Goal: Transaction & Acquisition: Purchase product/service

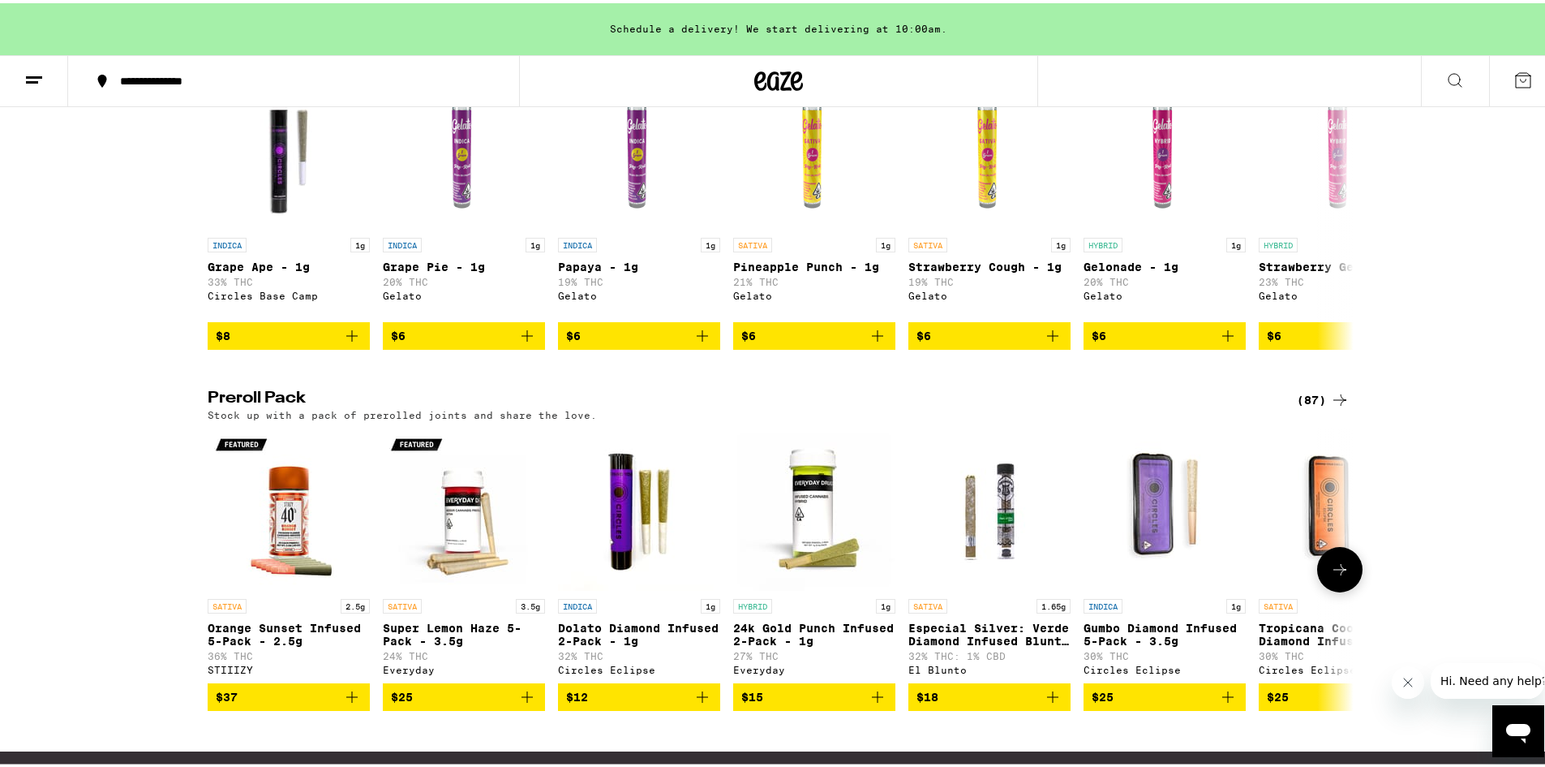
scroll to position [1263, 0]
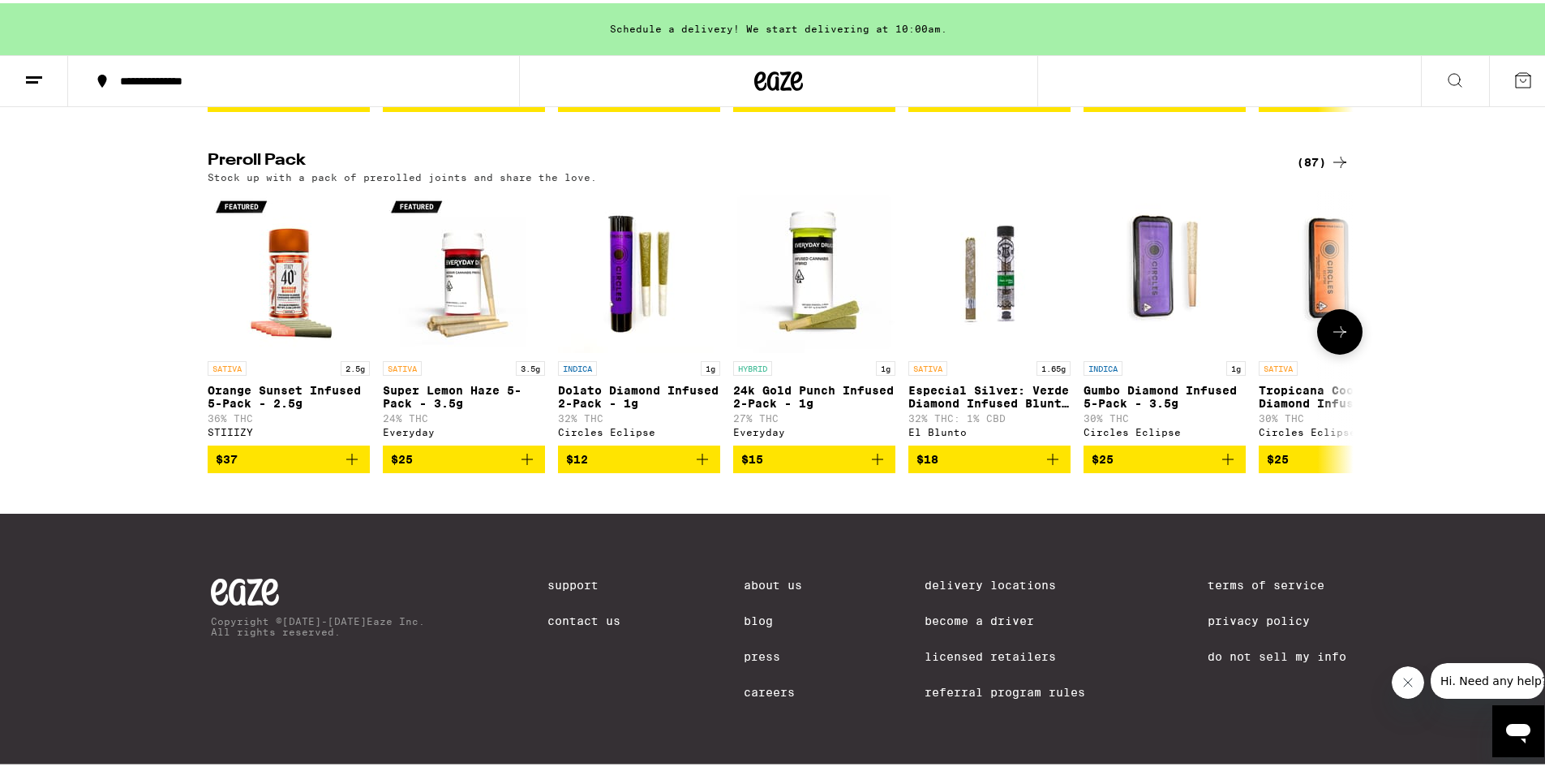
click at [1321, 321] on button at bounding box center [1340, 328] width 45 height 45
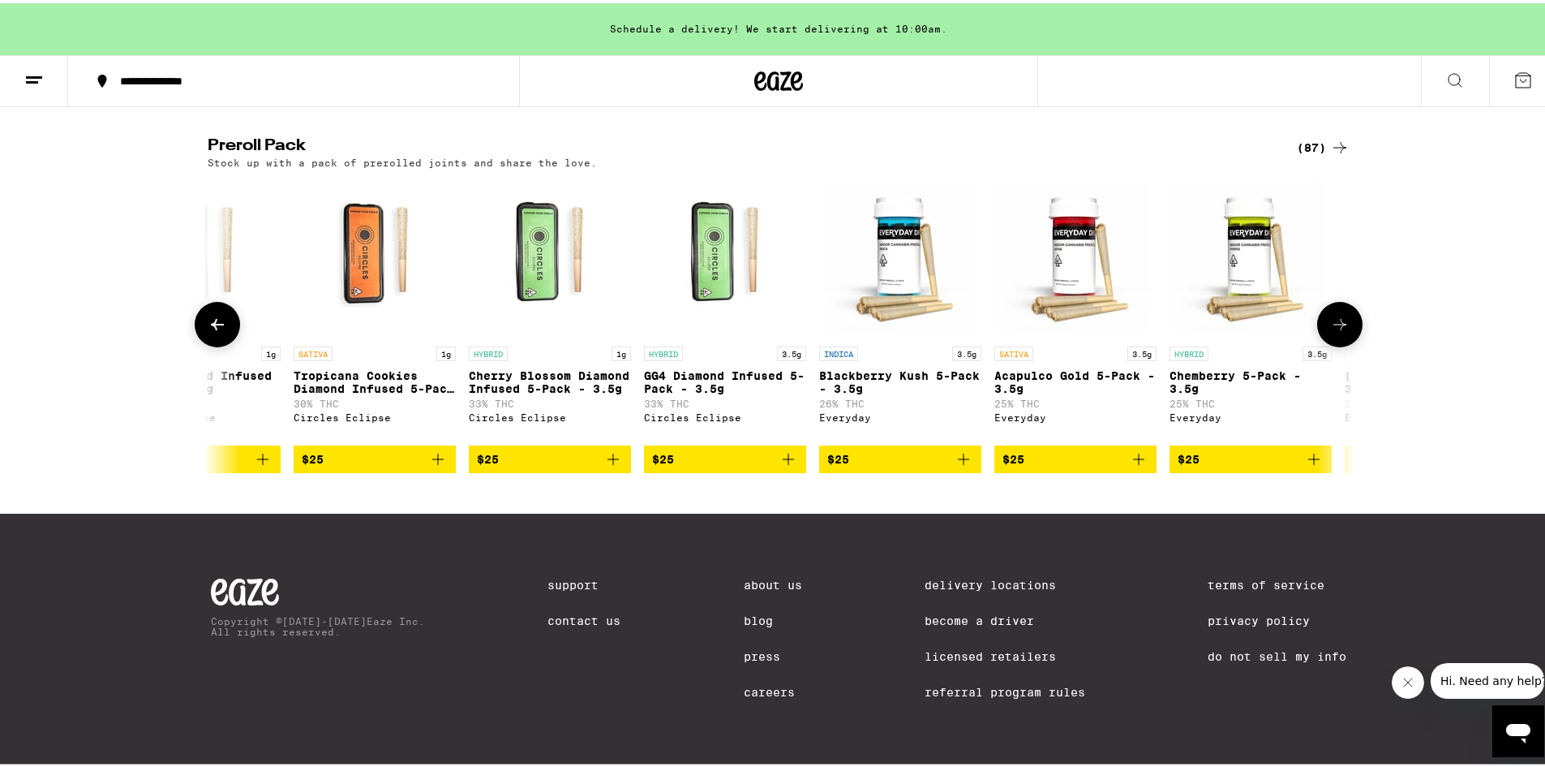
click at [1321, 321] on button at bounding box center [1340, 321] width 45 height 45
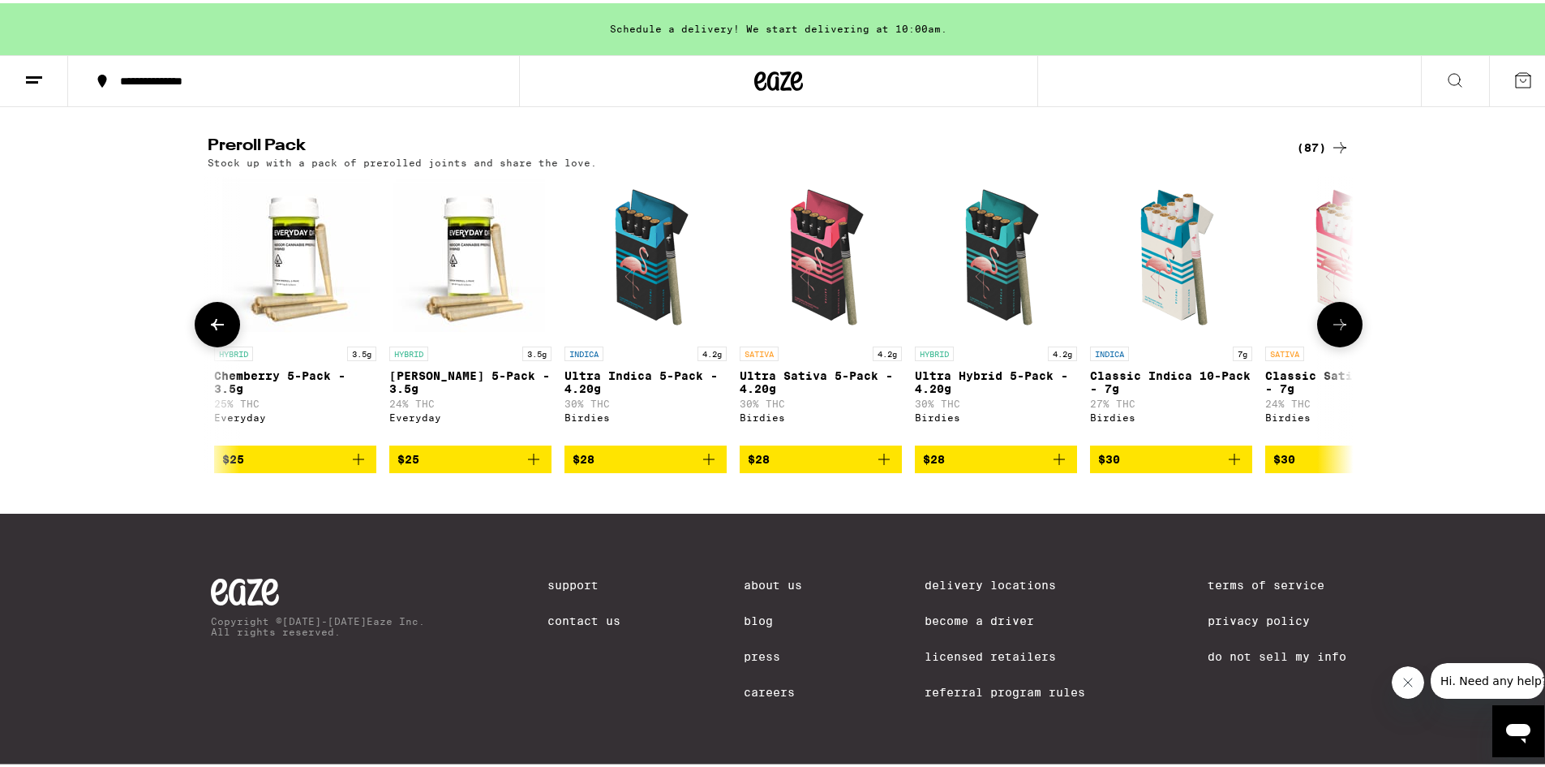
click at [1321, 321] on button at bounding box center [1340, 321] width 45 height 45
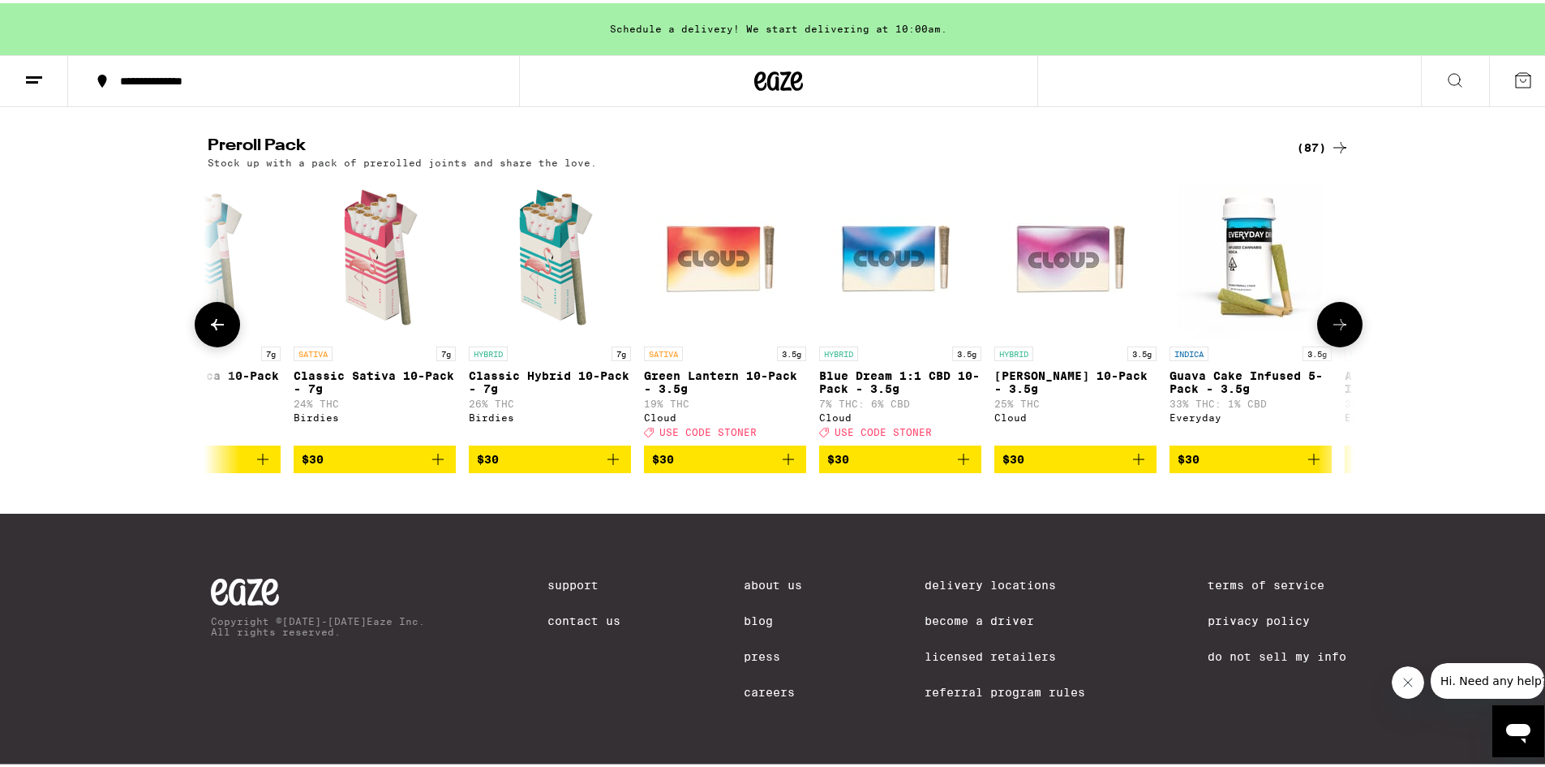
click at [1321, 321] on button at bounding box center [1340, 321] width 45 height 45
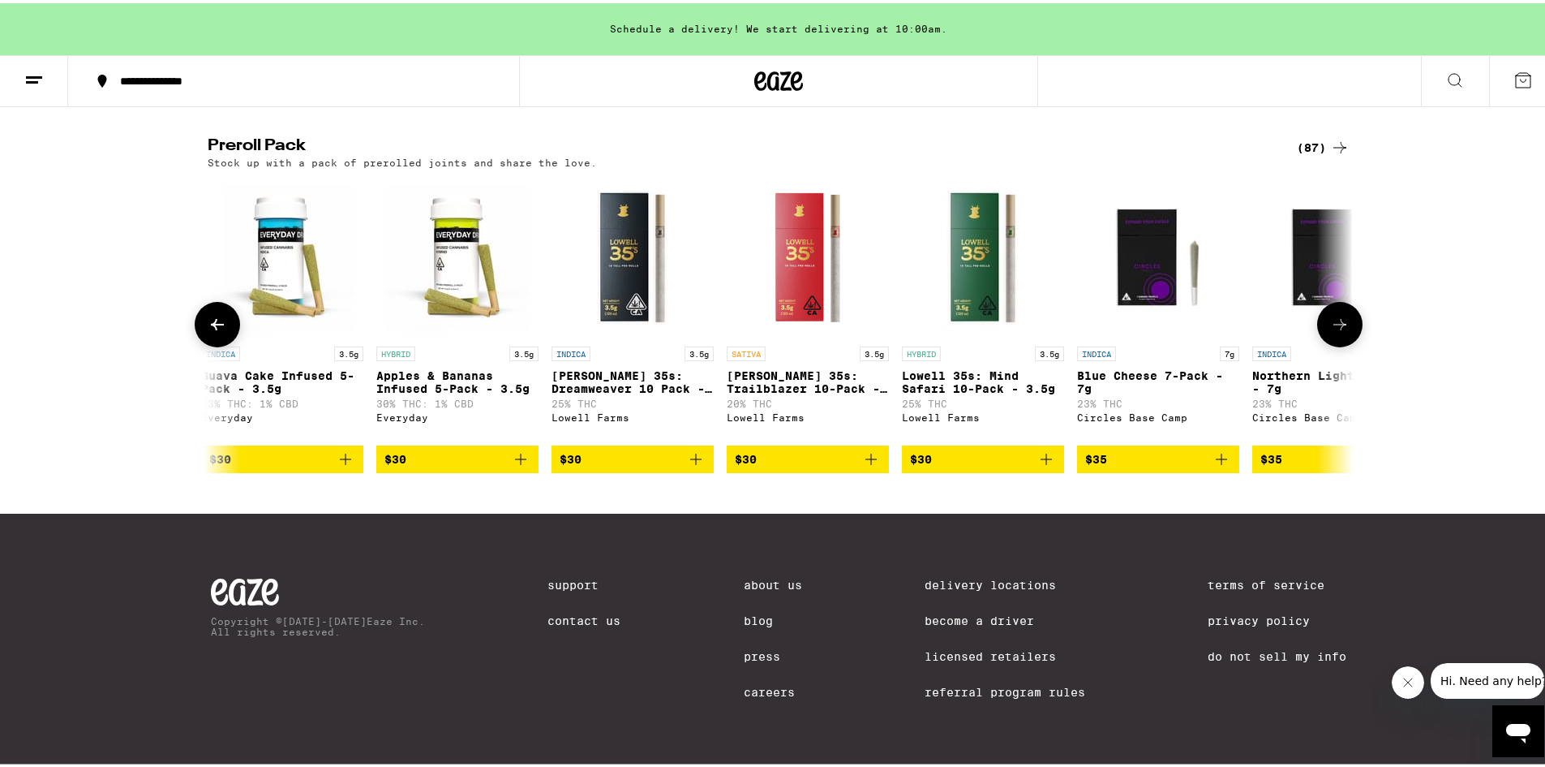
click at [1321, 321] on button at bounding box center [1340, 321] width 45 height 45
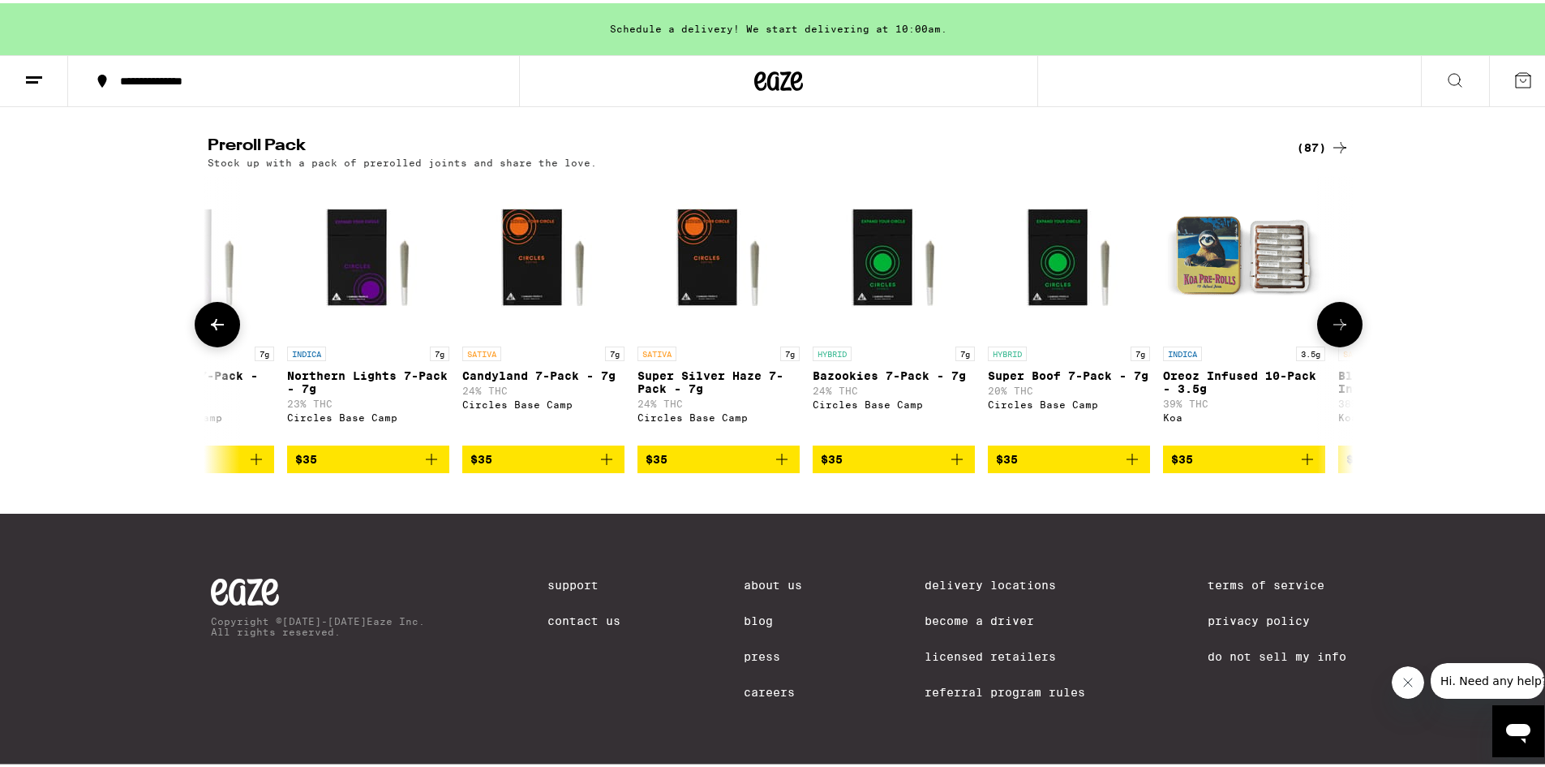
click at [1321, 321] on button at bounding box center [1340, 321] width 45 height 45
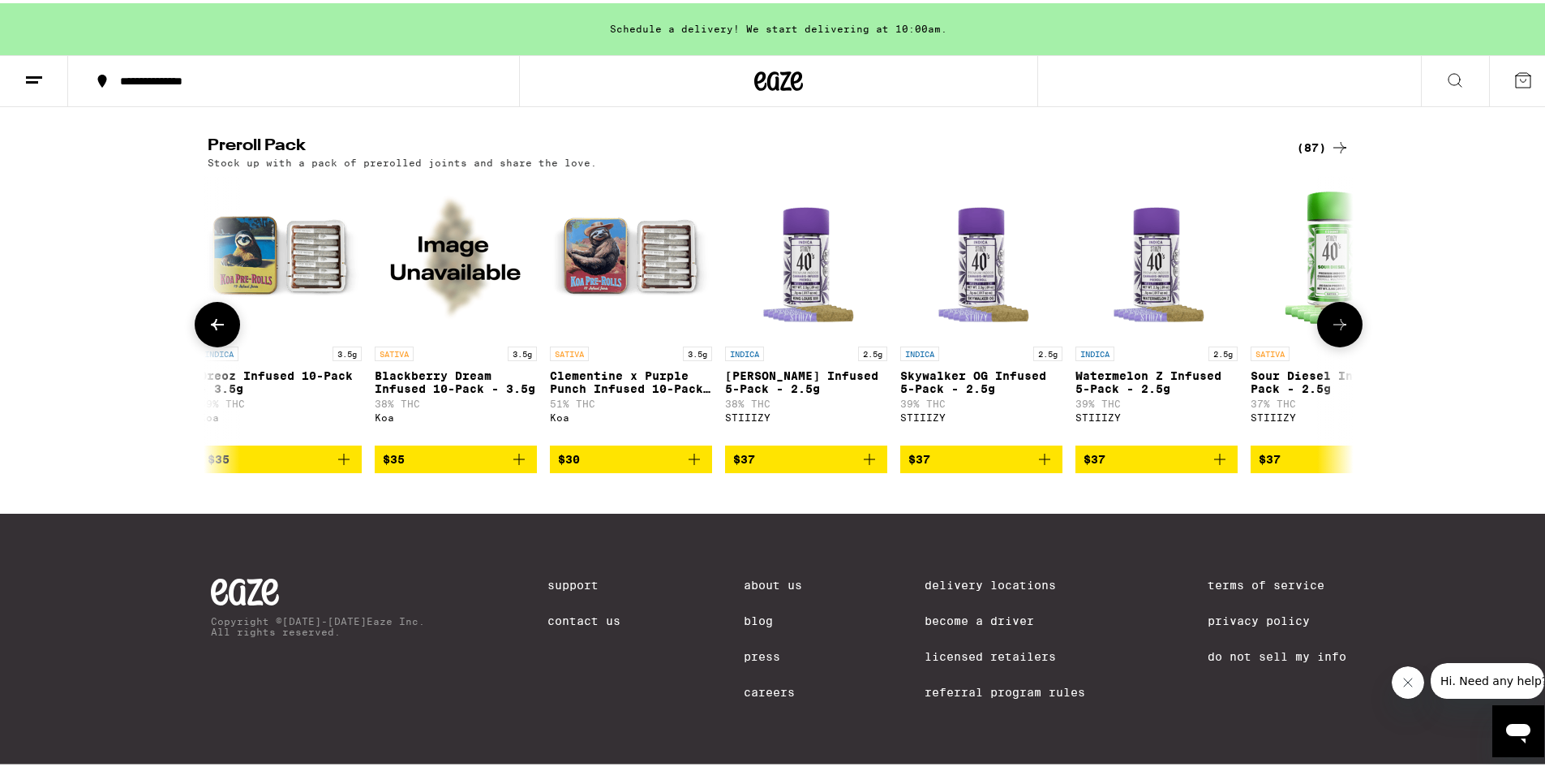
click at [1321, 321] on button at bounding box center [1340, 321] width 45 height 45
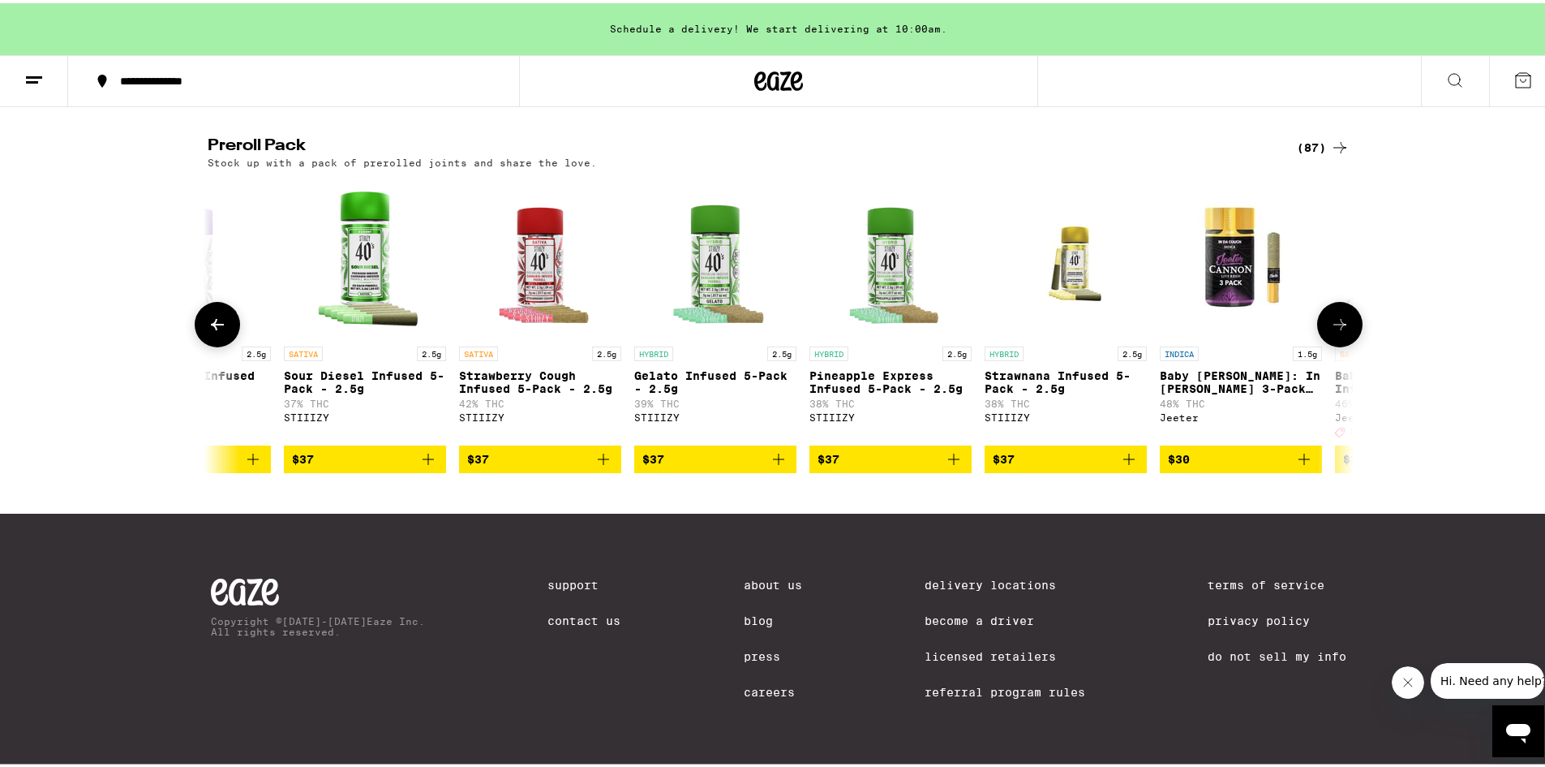
click at [1321, 321] on button at bounding box center [1340, 321] width 45 height 45
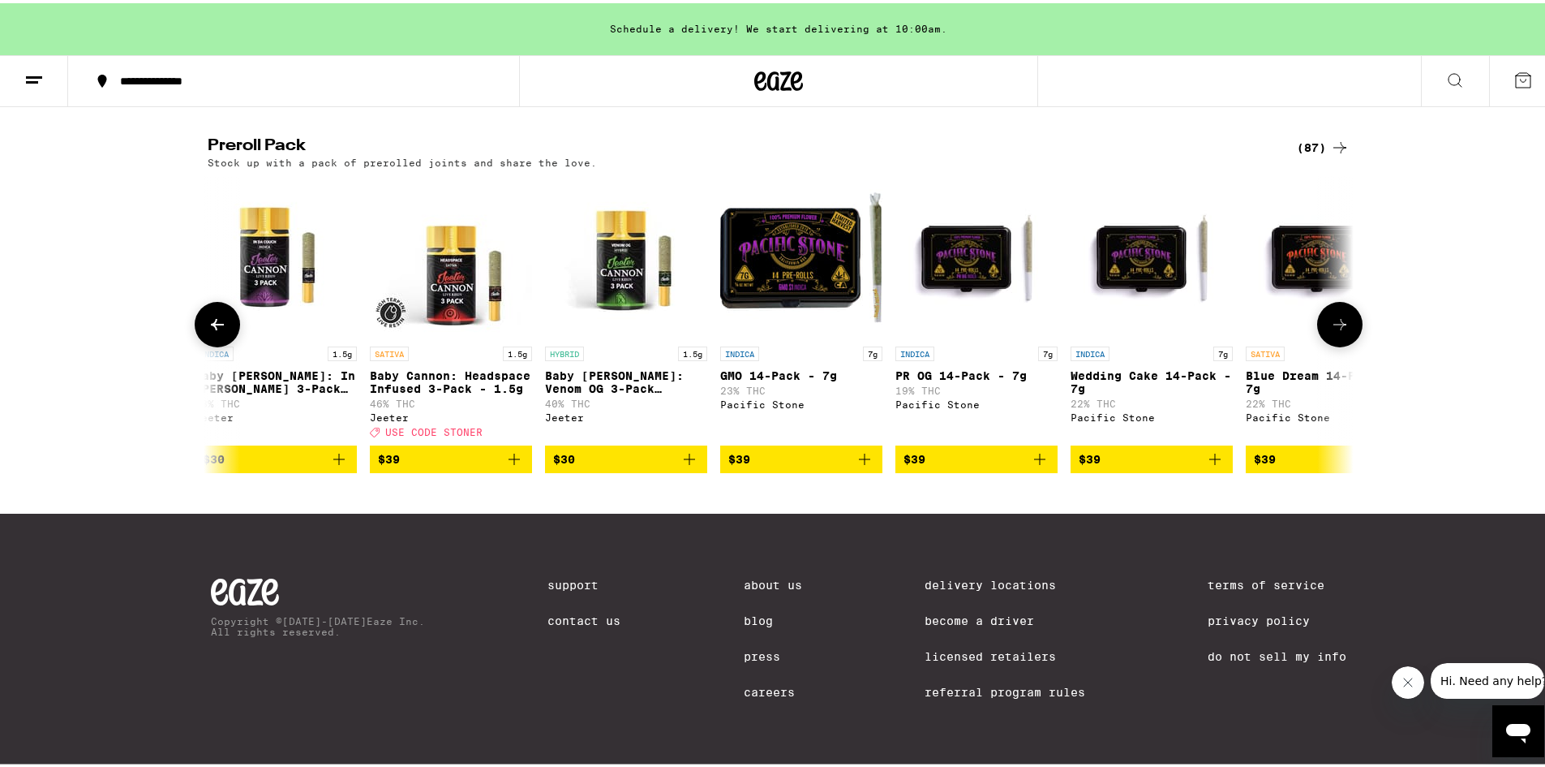
click at [1321, 321] on button at bounding box center [1340, 321] width 45 height 45
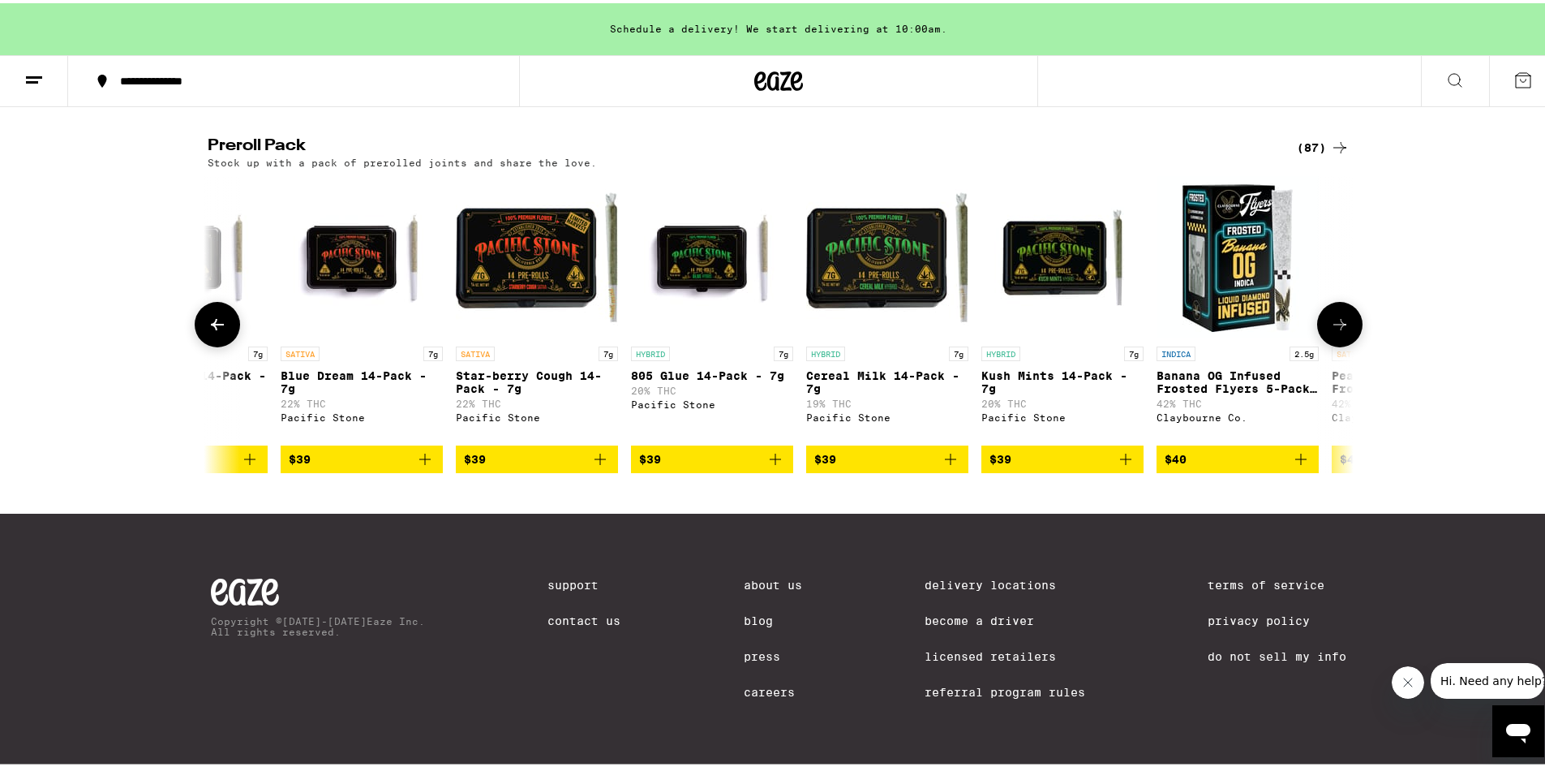
click at [1321, 321] on button at bounding box center [1340, 321] width 45 height 45
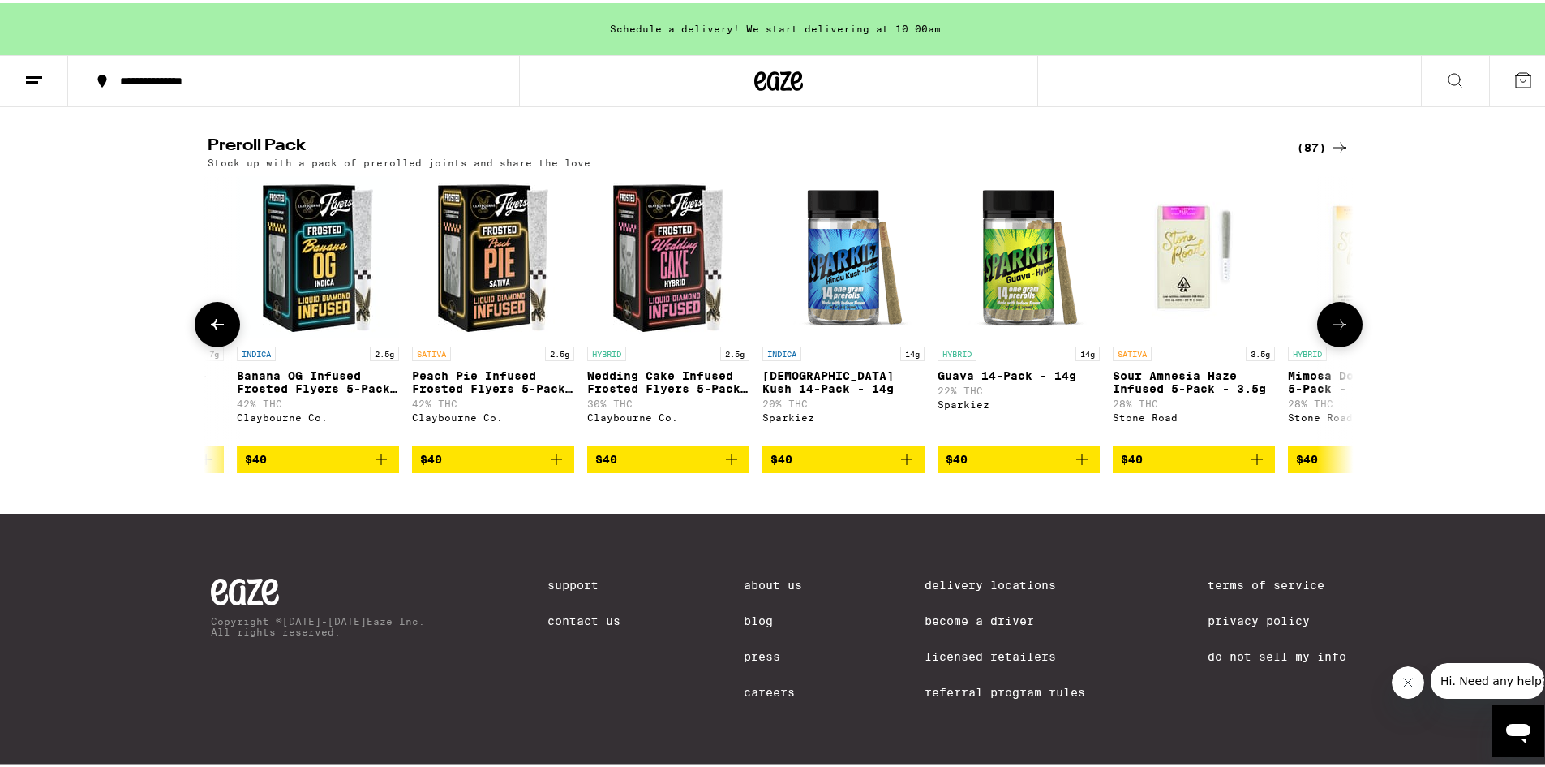
scroll to position [0, 9654]
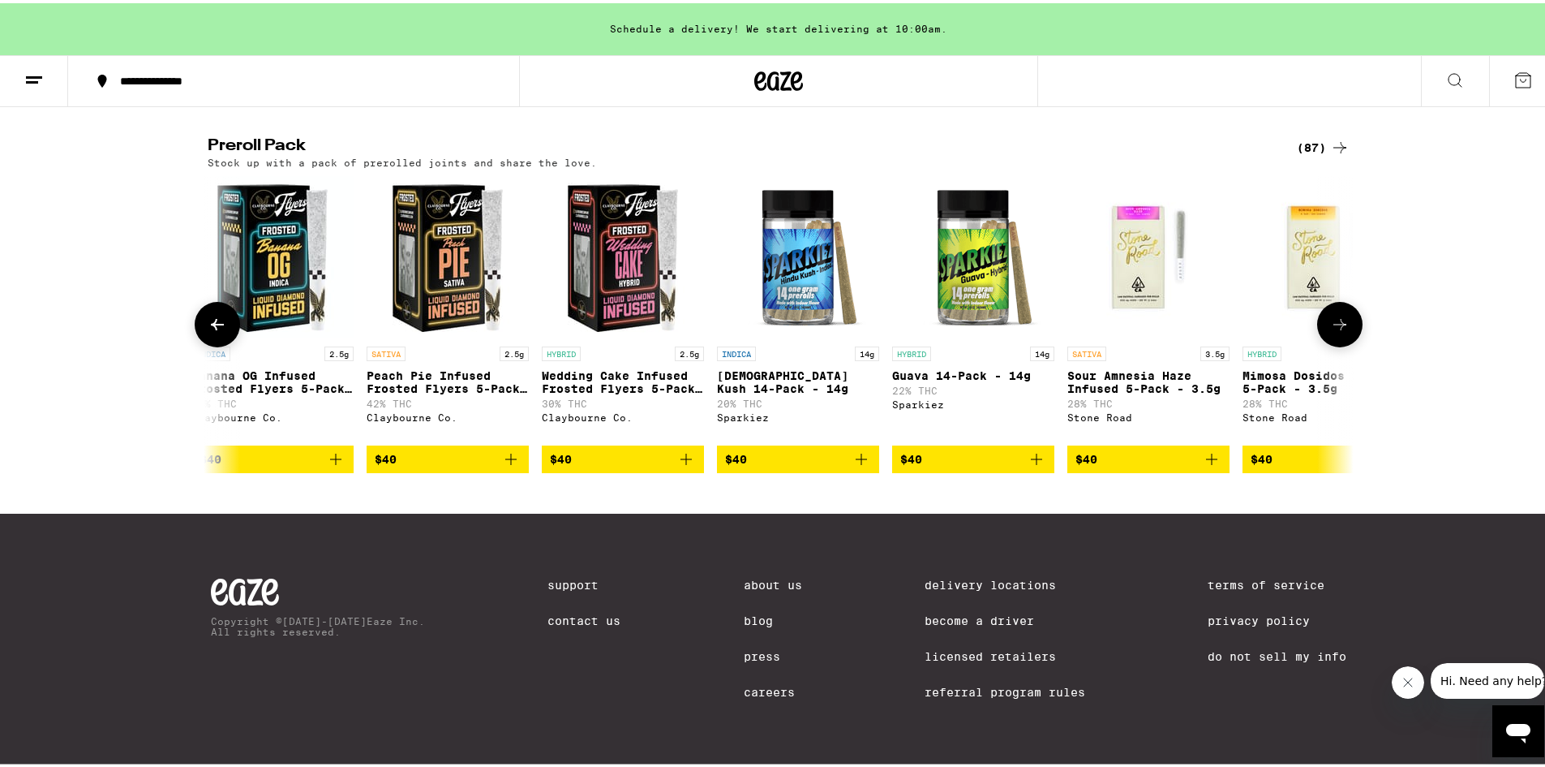
click at [1321, 321] on button at bounding box center [1340, 321] width 45 height 45
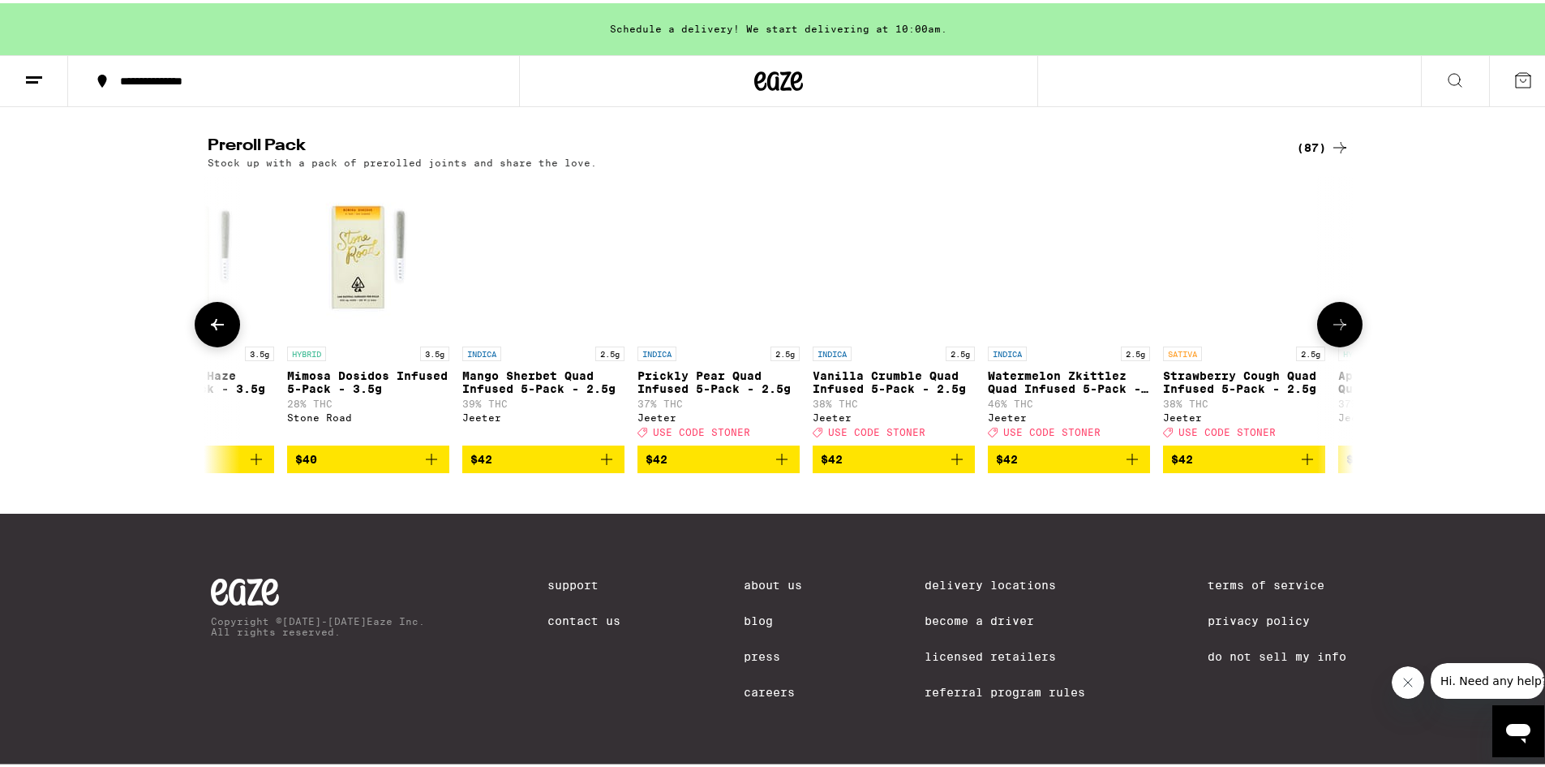
scroll to position [0, 10620]
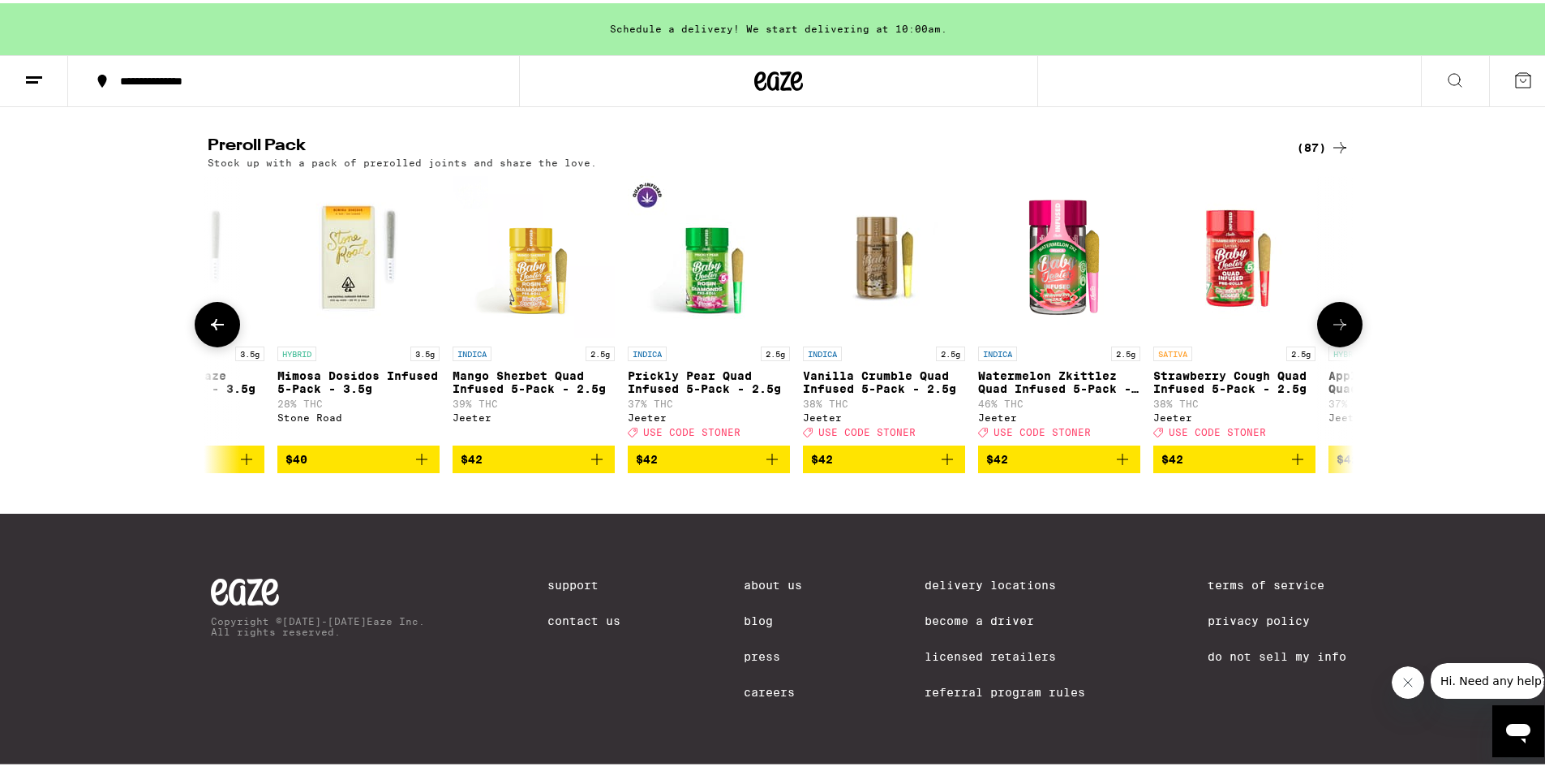
click at [1128, 466] on button "$42" at bounding box center [1059, 456] width 162 height 28
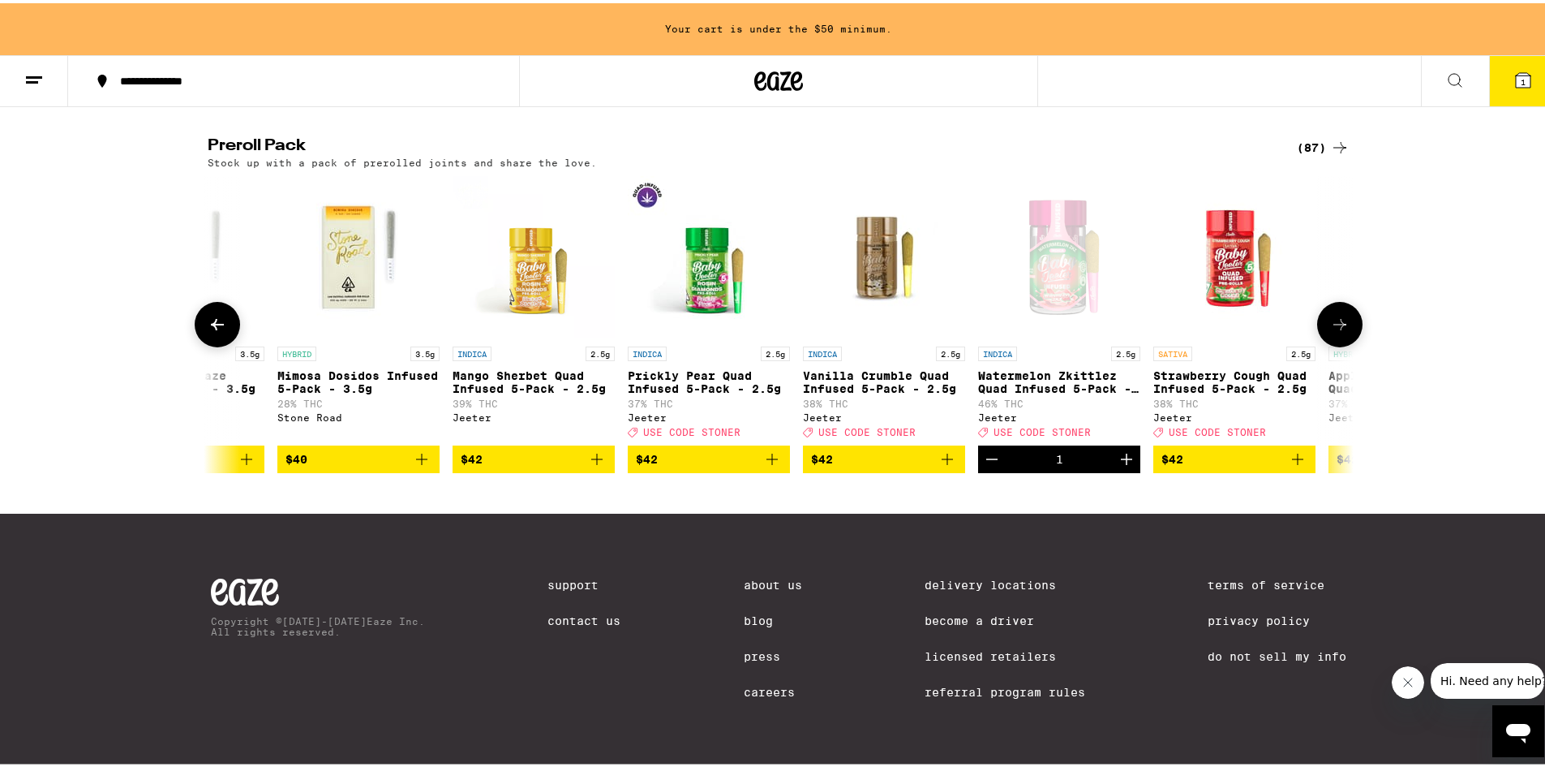
click at [1128, 466] on icon "Increment" at bounding box center [1126, 455] width 19 height 19
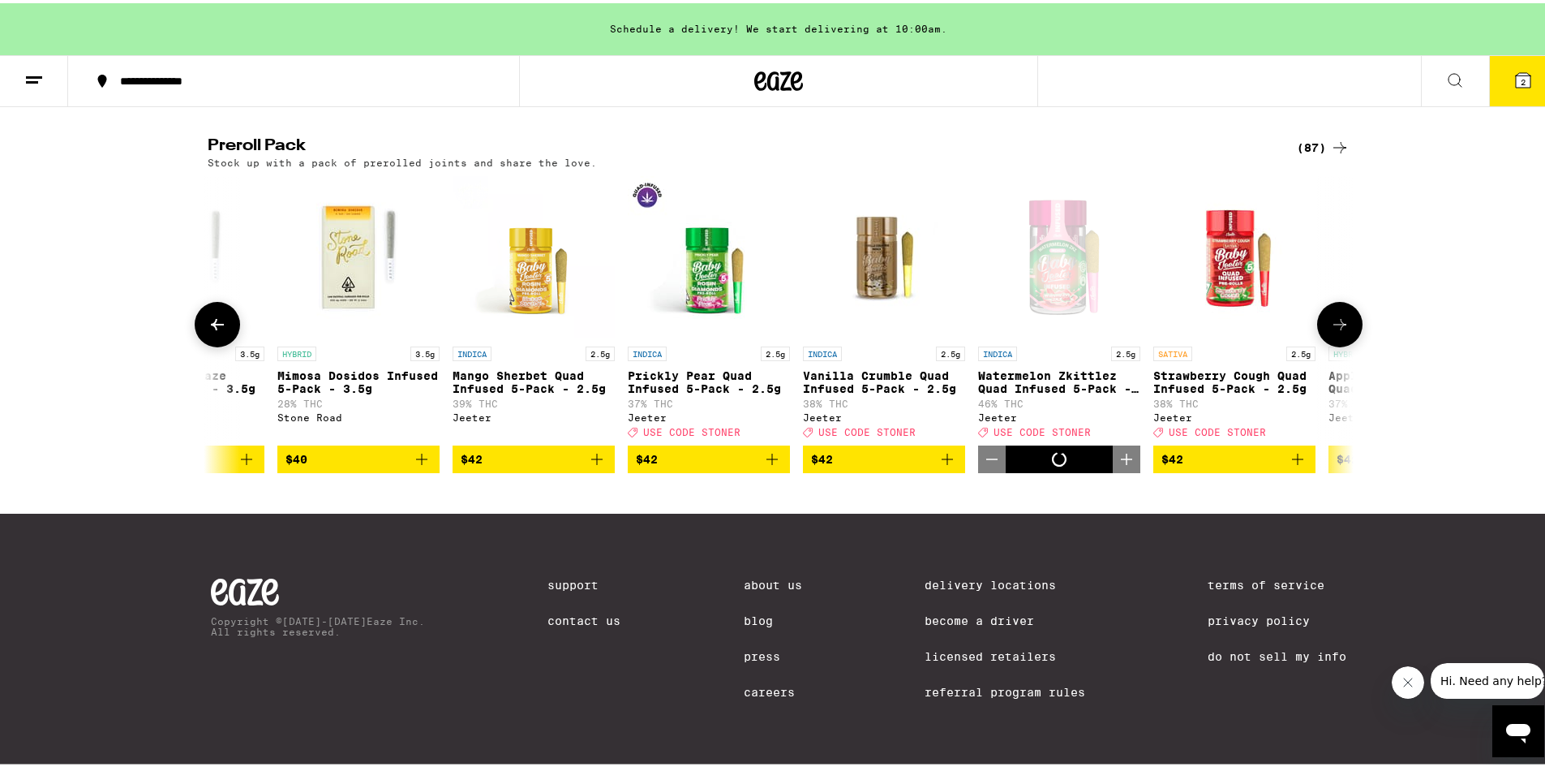
click at [1328, 314] on button at bounding box center [1340, 321] width 45 height 45
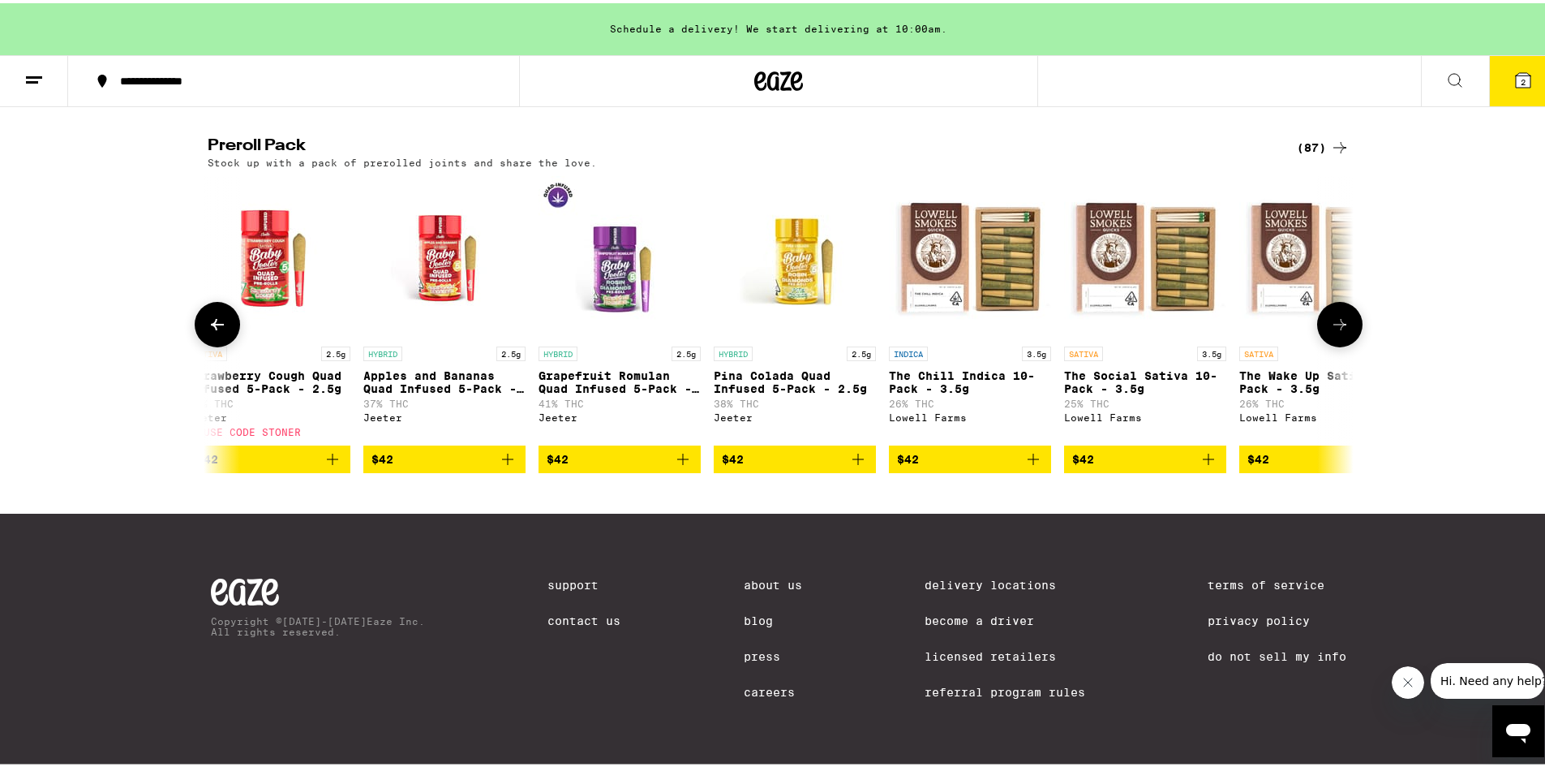
click at [663, 461] on span "$42" at bounding box center [620, 455] width 146 height 19
click at [543, 463] on icon "Decrement" at bounding box center [552, 455] width 19 height 19
click at [332, 466] on icon "Add to bag" at bounding box center [332, 455] width 19 height 19
click at [219, 331] on icon at bounding box center [217, 321] width 19 height 19
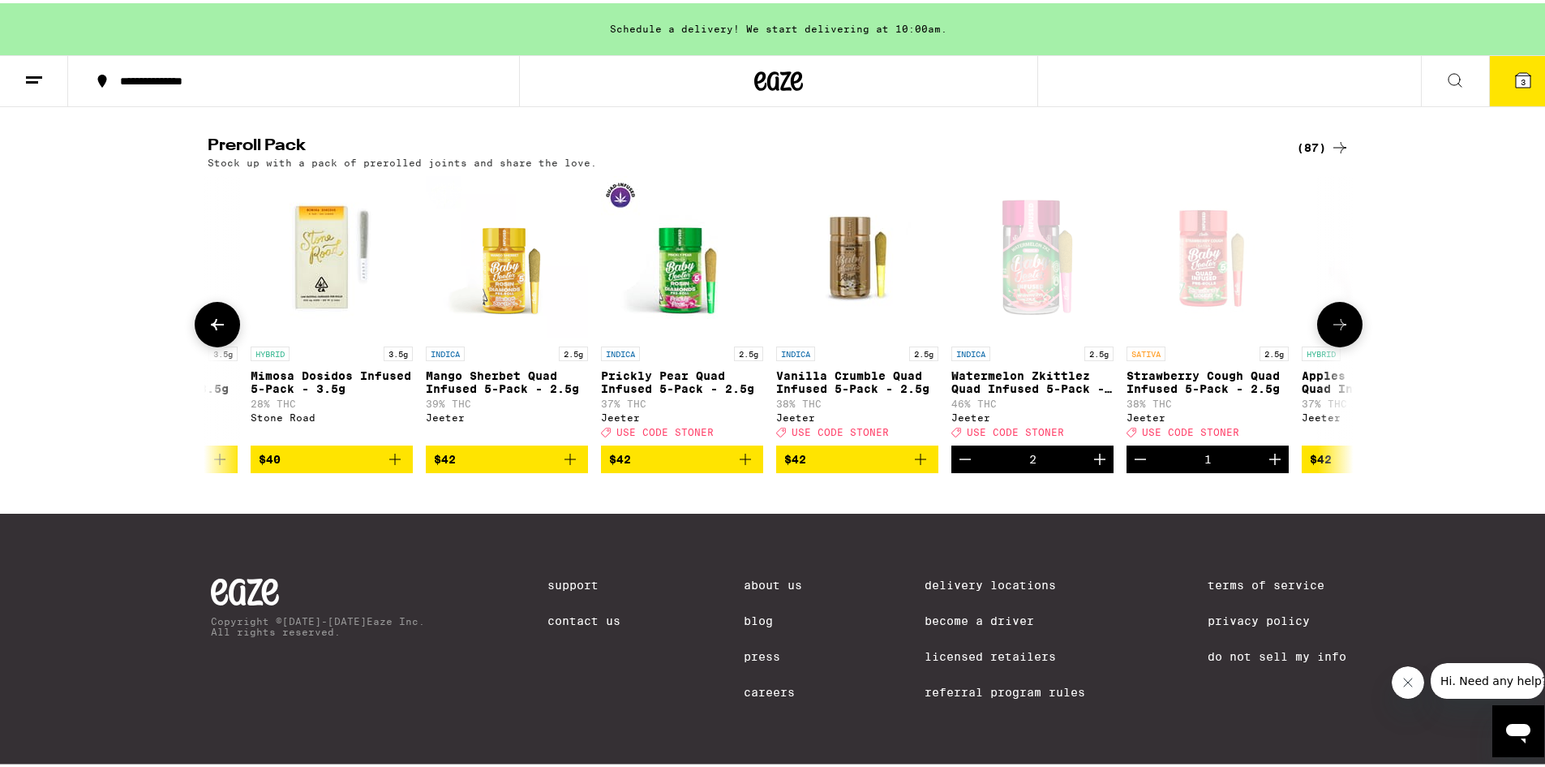
scroll to position [0, 10620]
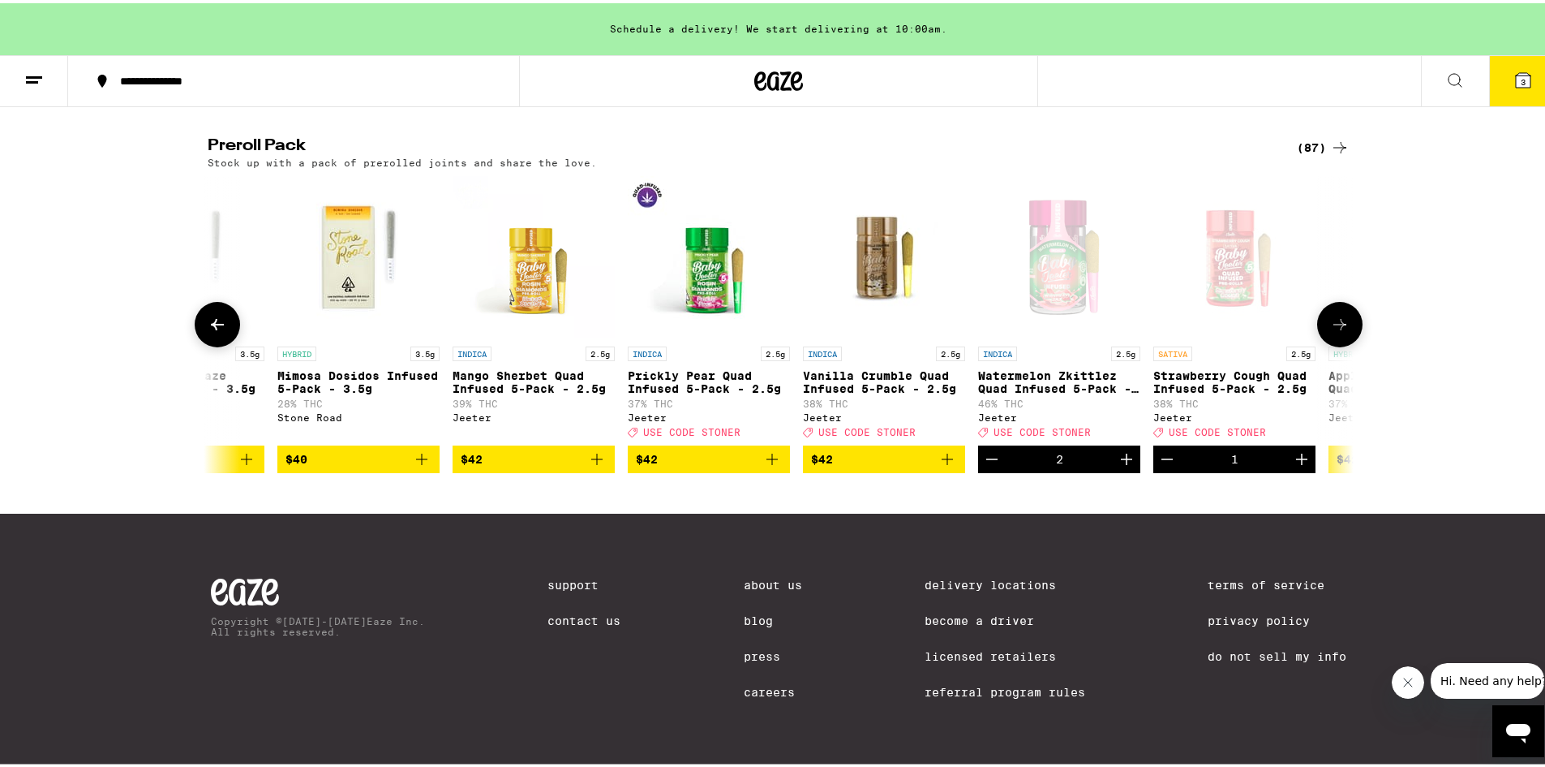
click at [1276, 464] on div "1" at bounding box center [1235, 456] width 162 height 28
click at [1307, 470] on button "Increment" at bounding box center [1302, 456] width 28 height 28
drag, startPoint x: 1500, startPoint y: 73, endPoint x: 1505, endPoint y: 85, distance: 13.1
click at [1514, 85] on icon at bounding box center [1523, 76] width 19 height 19
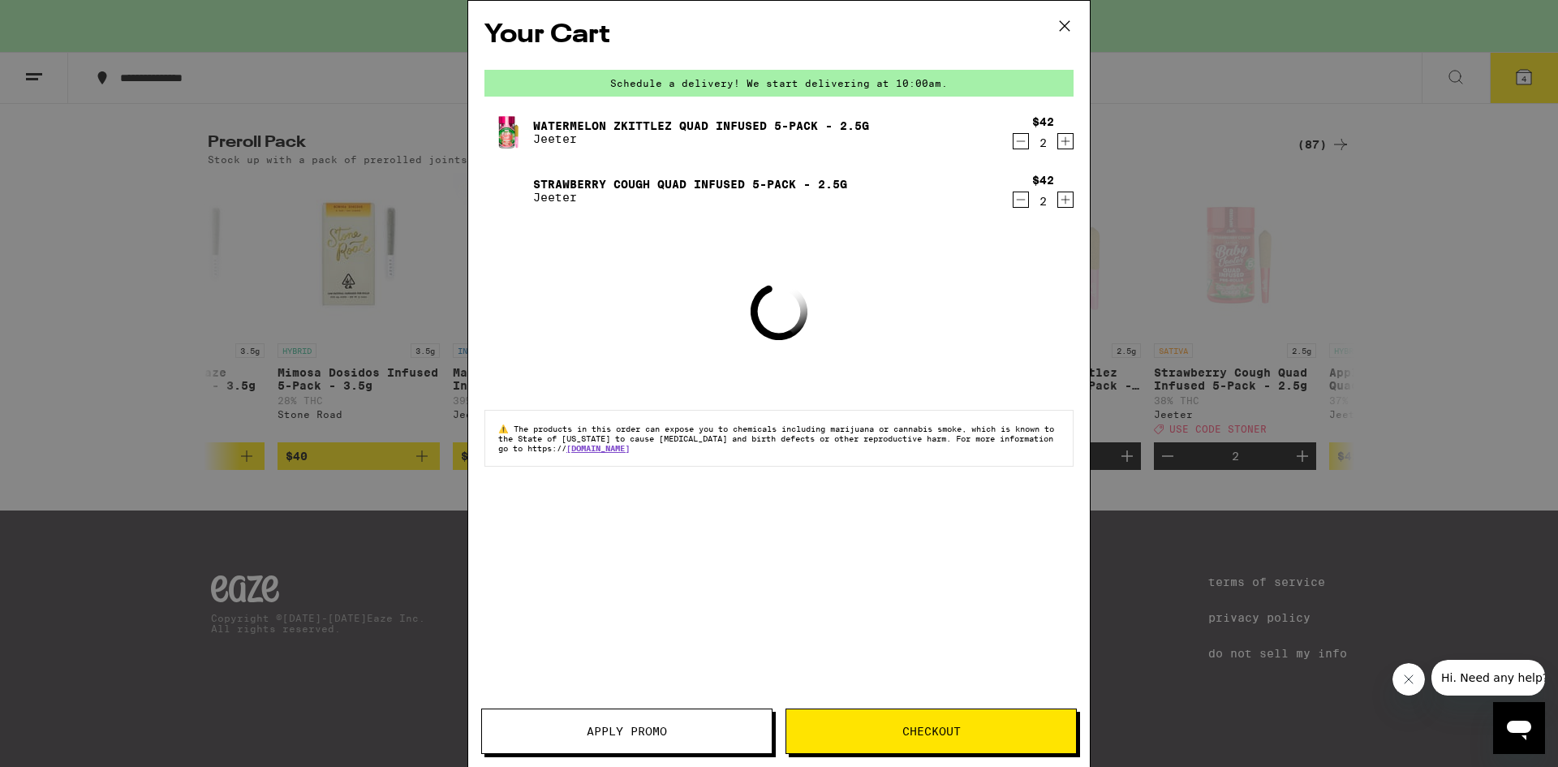
click at [756, 746] on button "Apply Promo" at bounding box center [626, 730] width 291 height 45
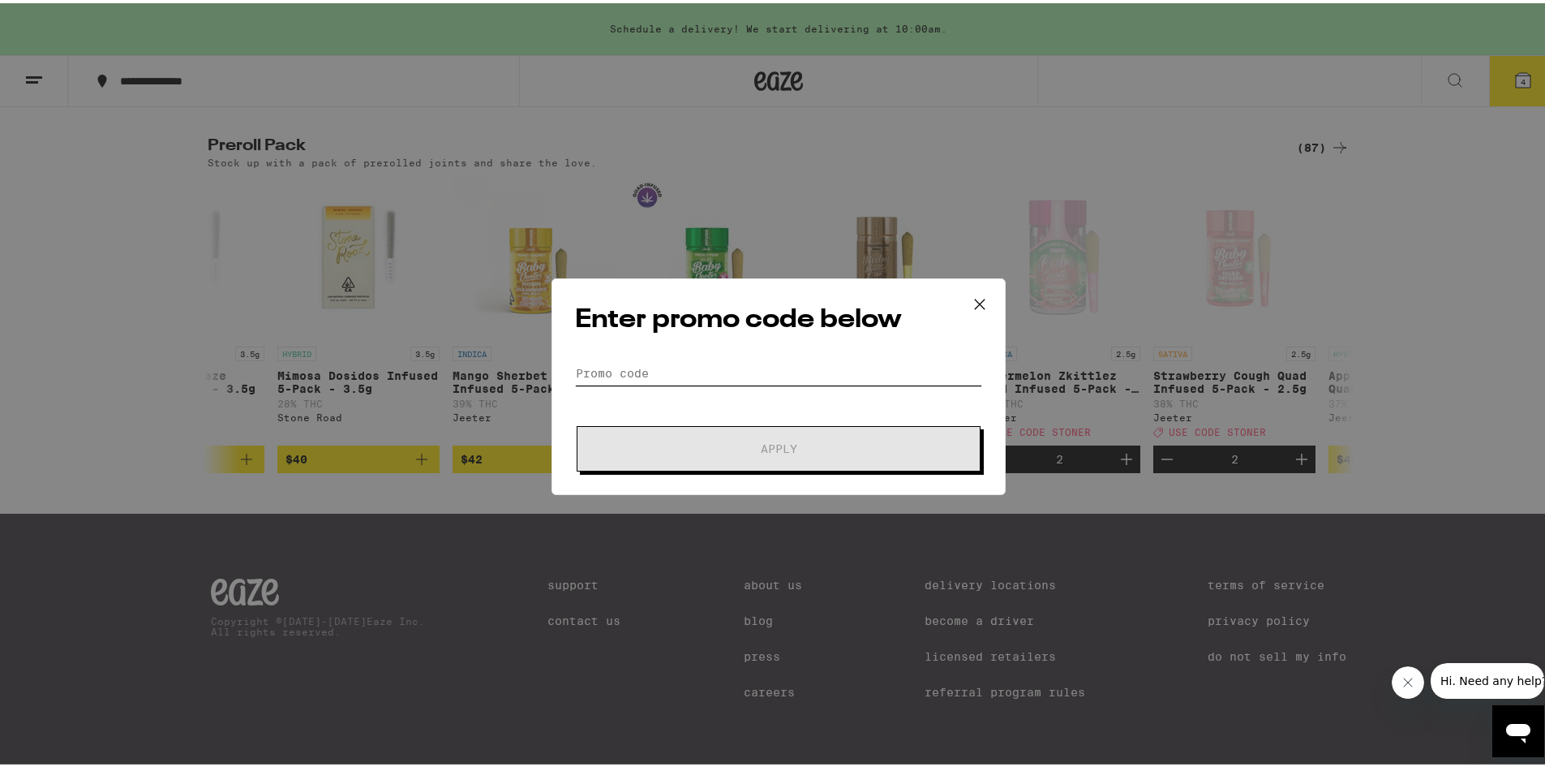
click at [704, 364] on input "Promo Code" at bounding box center [778, 370] width 407 height 24
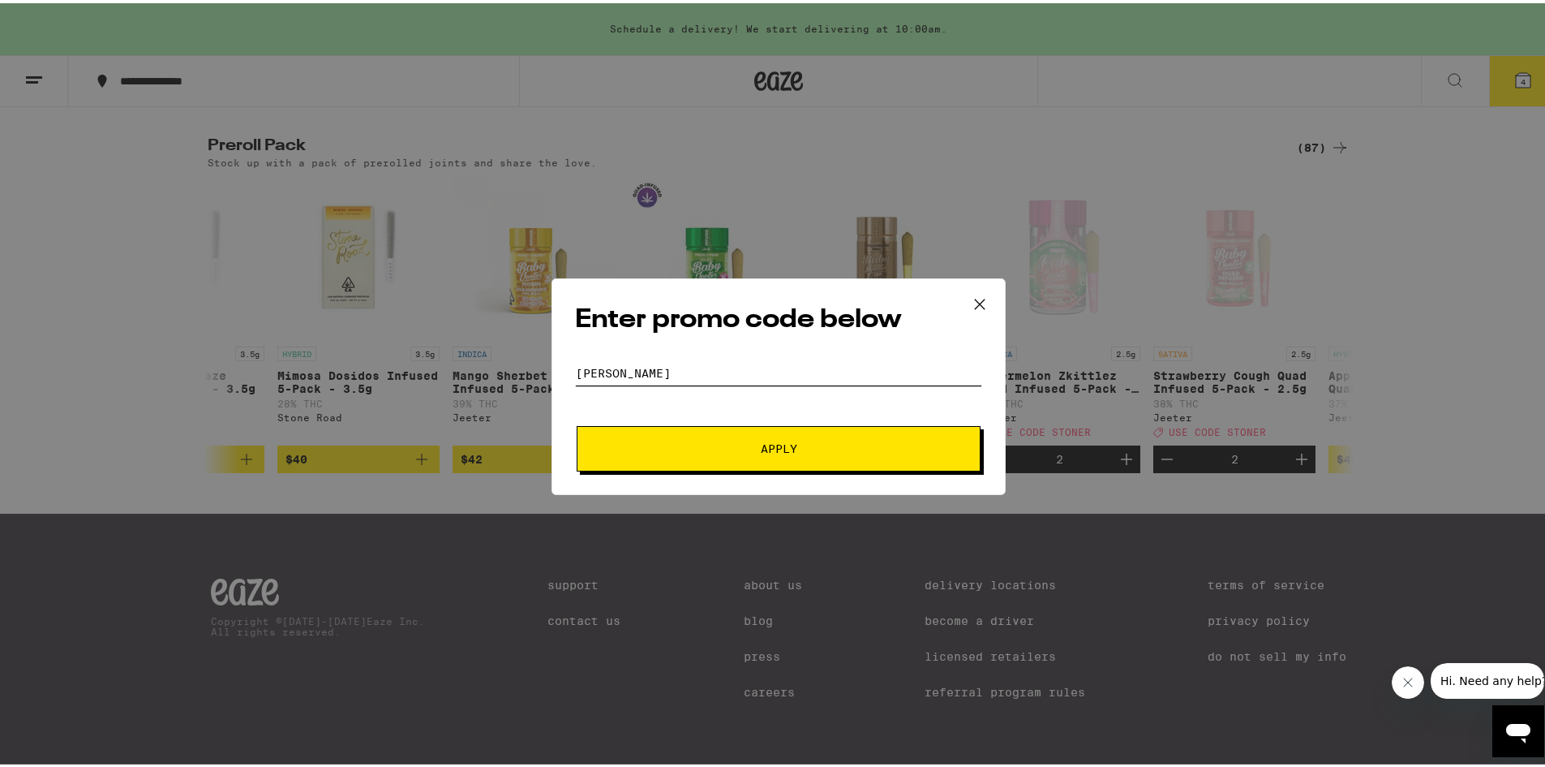
type input "[PERSON_NAME]"
click at [812, 444] on span "Apply" at bounding box center [779, 445] width 292 height 11
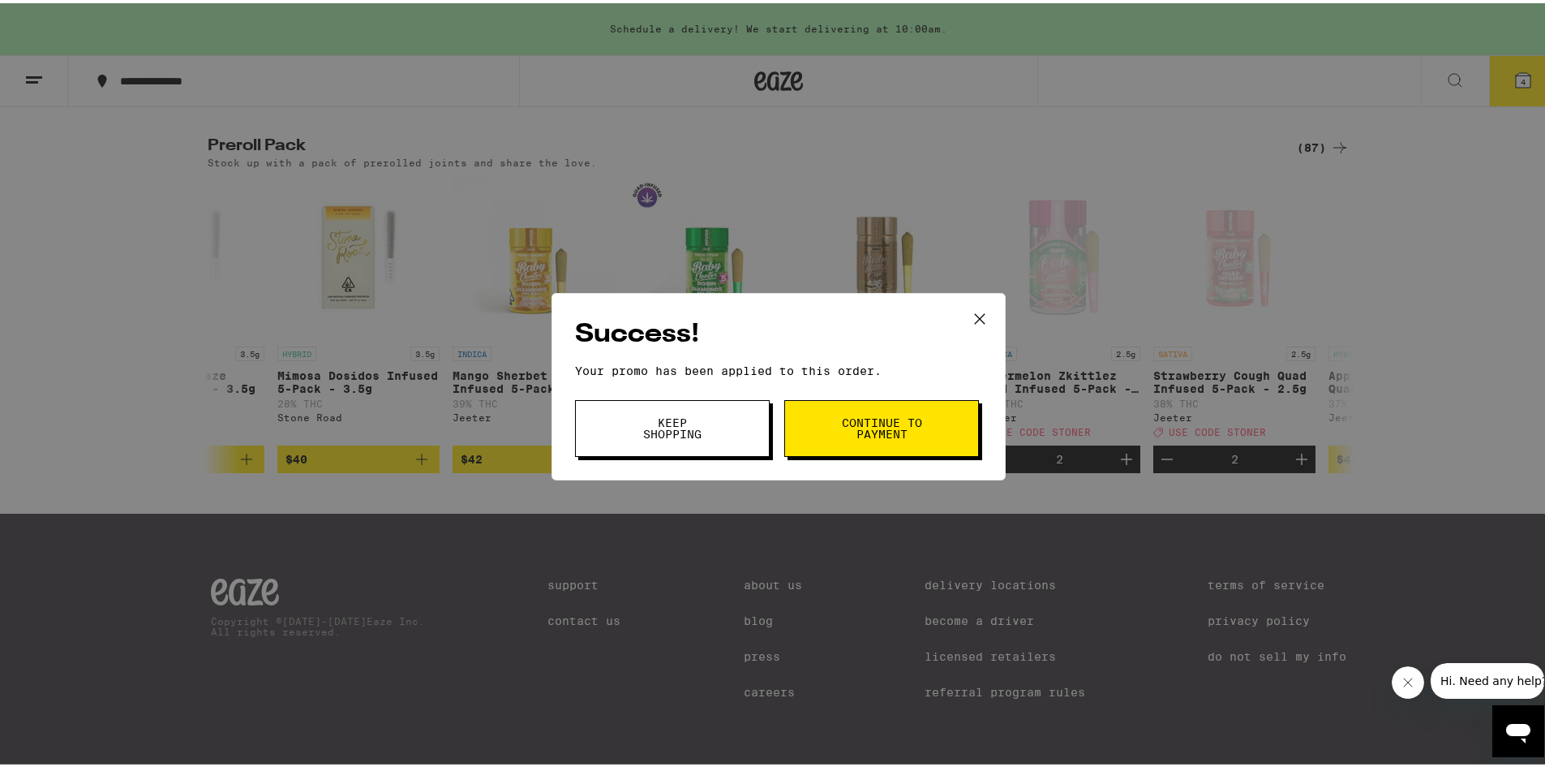
click at [832, 410] on button "Continue to payment" at bounding box center [881, 425] width 195 height 57
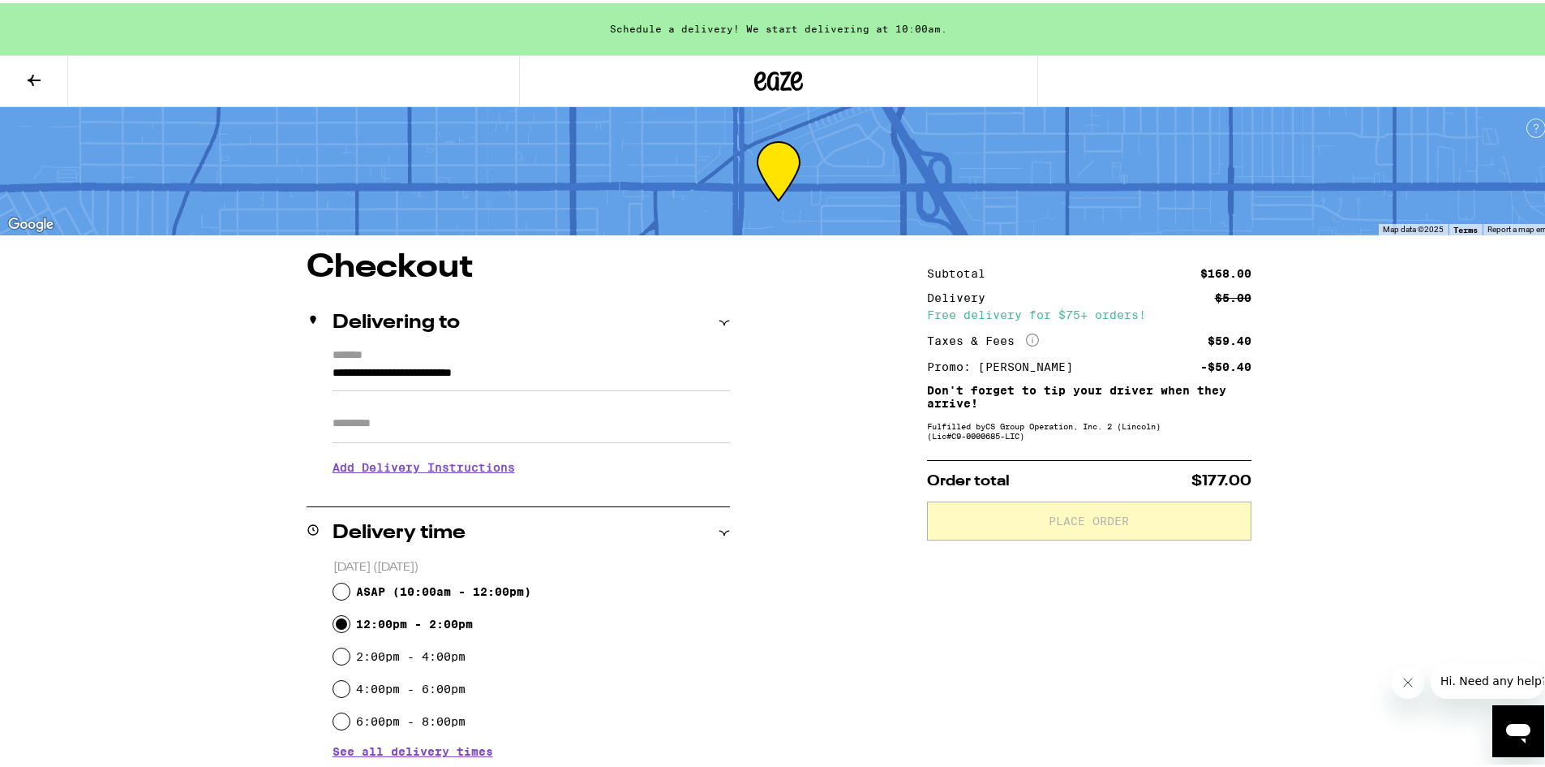
click at [338, 624] on input "12:00pm - 2:00pm" at bounding box center [341, 621] width 16 height 16
radio input "true"
click at [333, 589] on input "ASAP ( 10:00am - 12:00pm )" at bounding box center [341, 588] width 16 height 16
radio input "true"
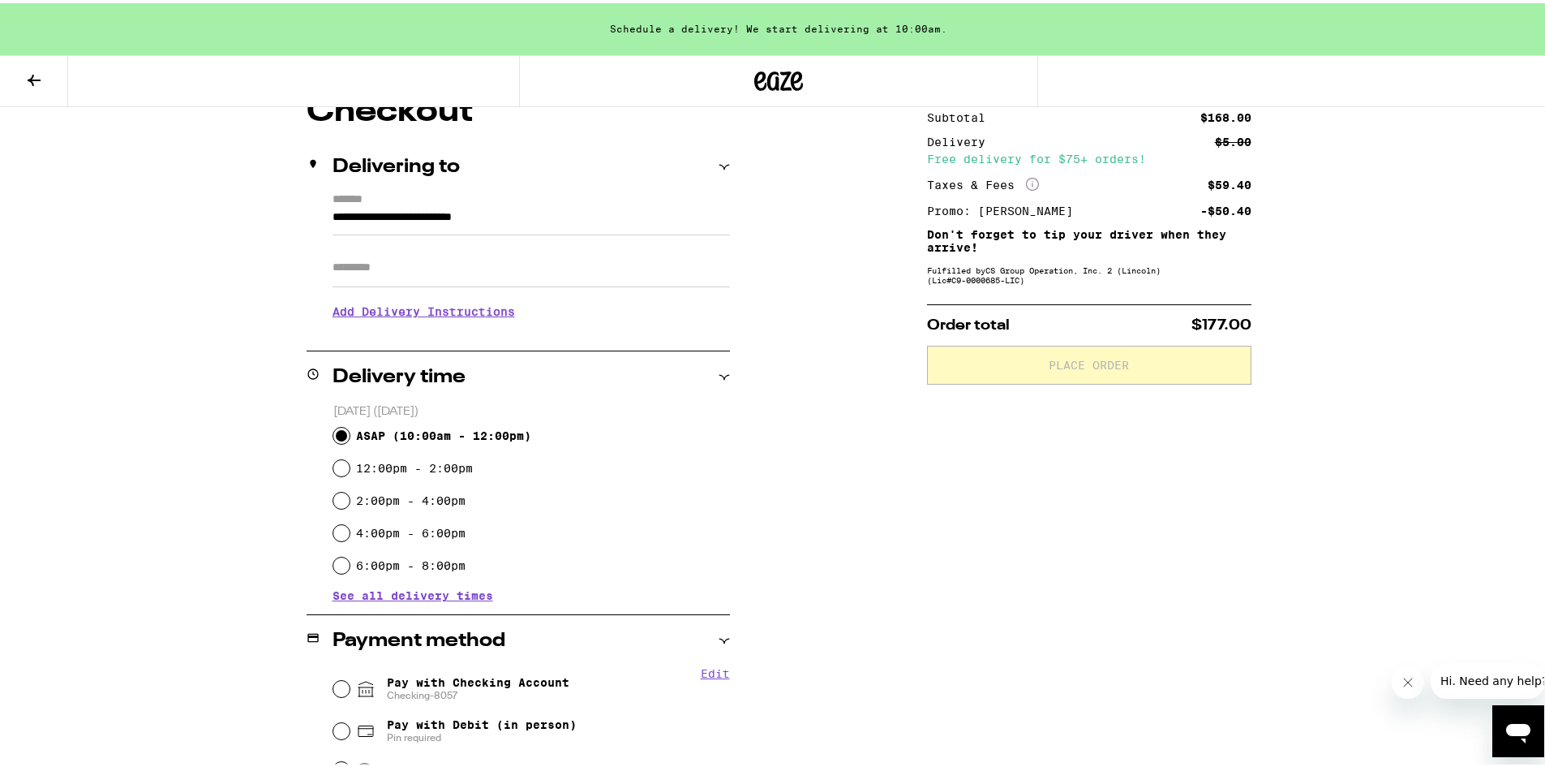
scroll to position [162, 0]
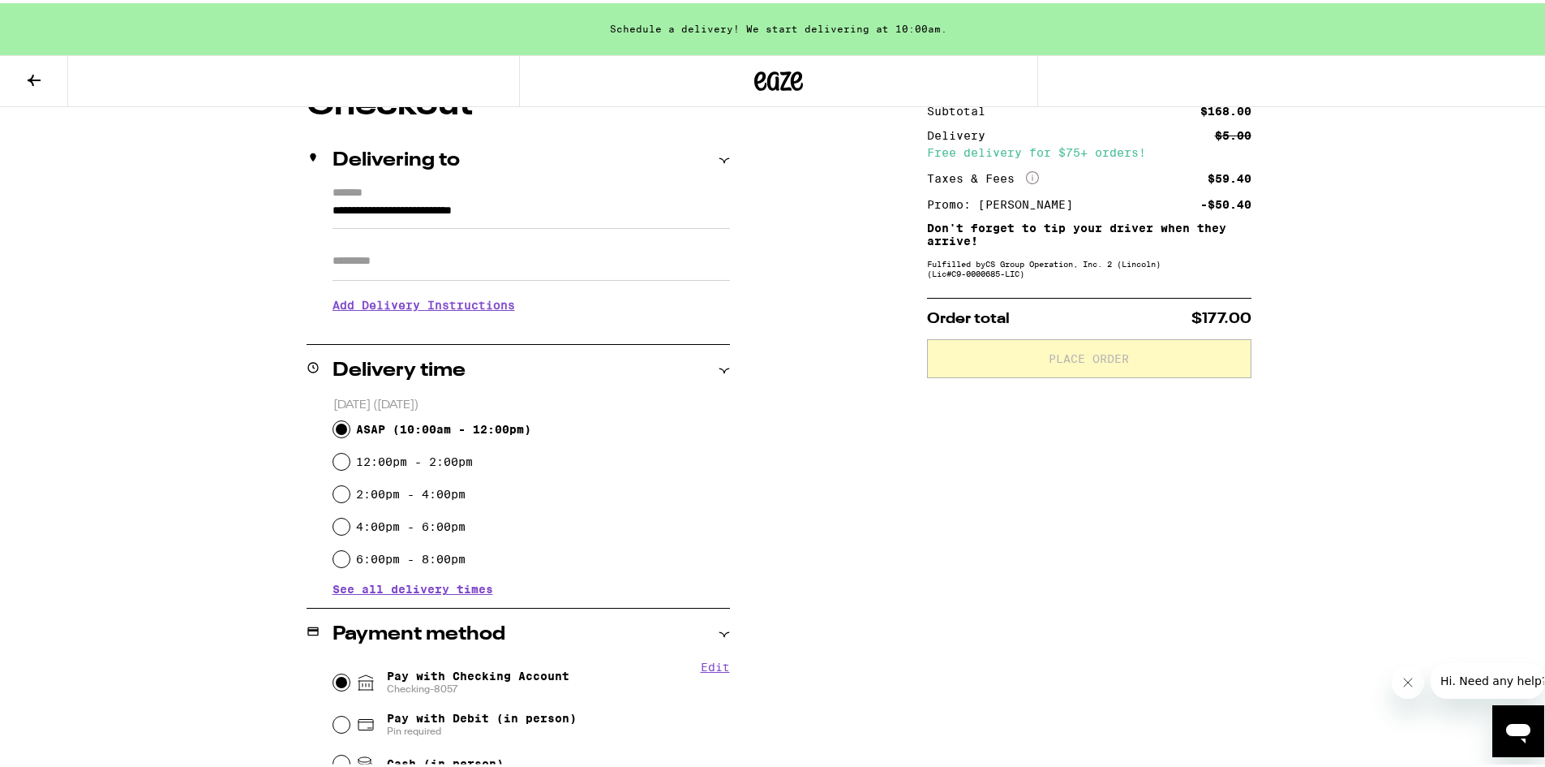
drag, startPoint x: 331, startPoint y: 681, endPoint x: 464, endPoint y: 704, distance: 135.1
click at [337, 684] on input "Pay with Checking Account Checking-8057" at bounding box center [341, 679] width 16 height 16
radio input "true"
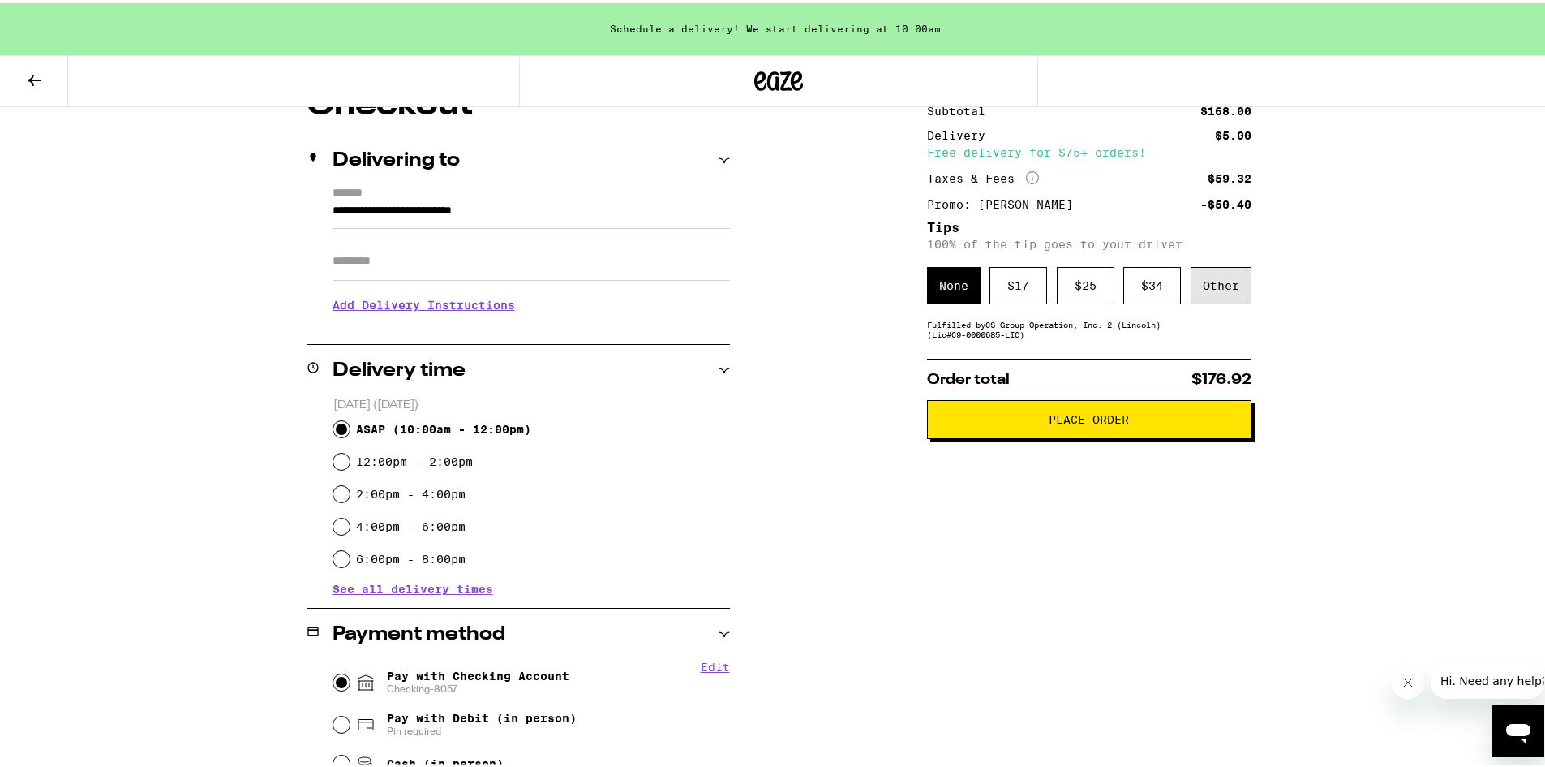
click at [1224, 277] on div "Other" at bounding box center [1221, 282] width 61 height 37
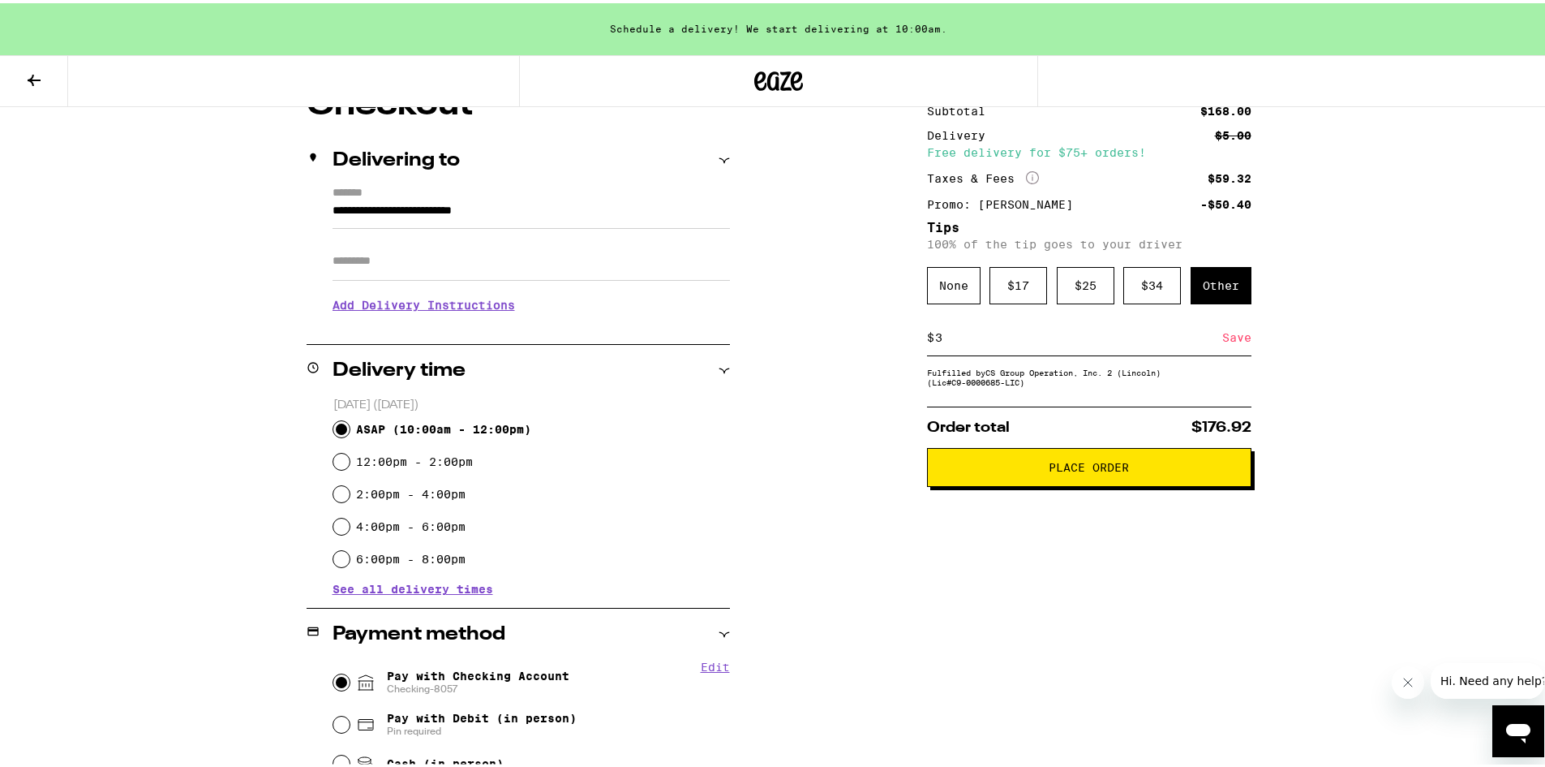
type input "3"
click at [1307, 354] on div "**********" at bounding box center [779, 551] width 1168 height 931
click at [1245, 341] on div "**********" at bounding box center [779, 551] width 1168 height 931
click at [1233, 333] on div "Save" at bounding box center [1237, 334] width 29 height 36
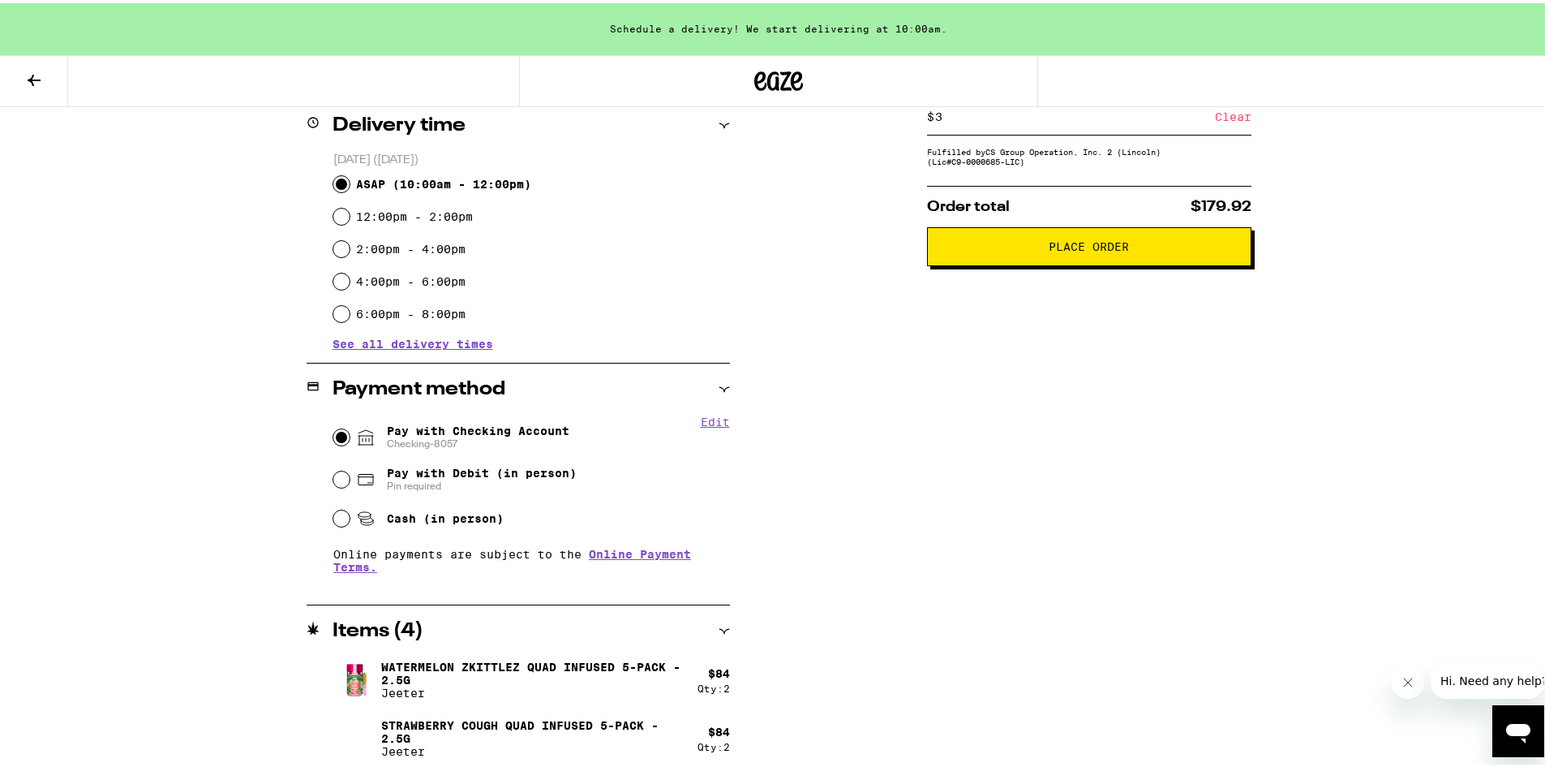
scroll to position [412, 0]
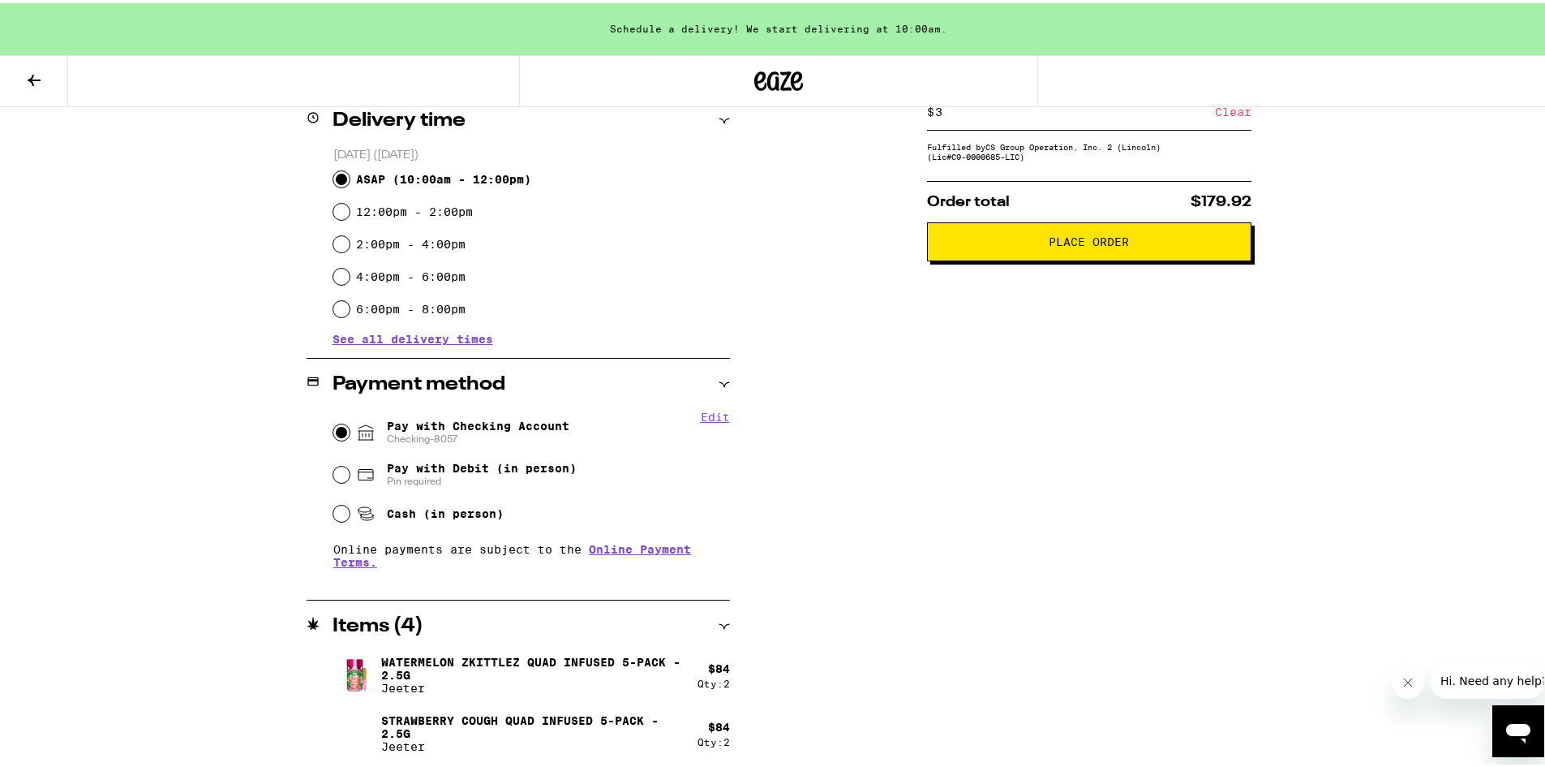
click at [207, 396] on div "**********" at bounding box center [779, 301] width 1168 height 931
click at [1019, 244] on span "Place Order" at bounding box center [1089, 238] width 297 height 11
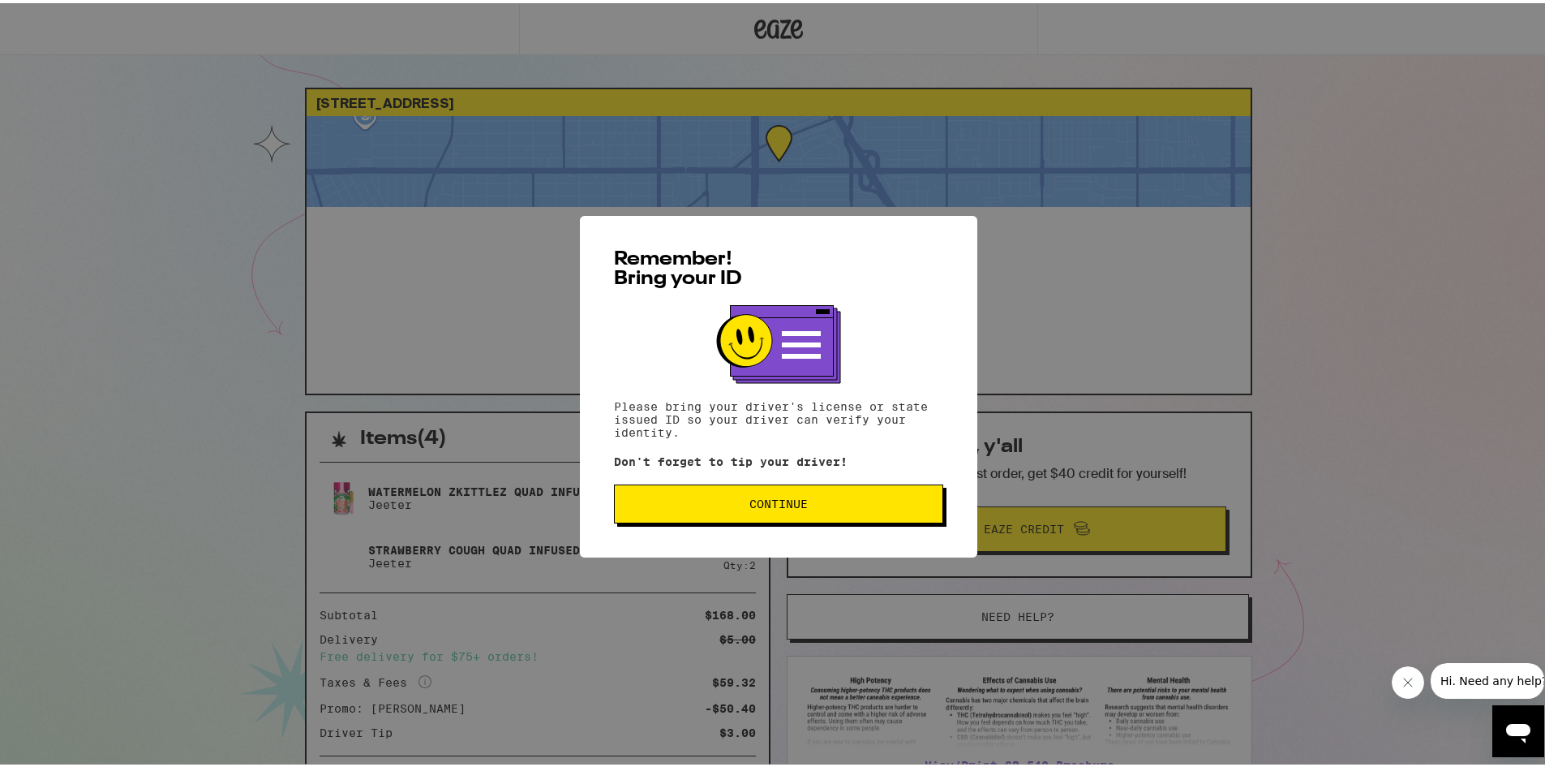
click at [744, 496] on button "Continue" at bounding box center [778, 500] width 329 height 39
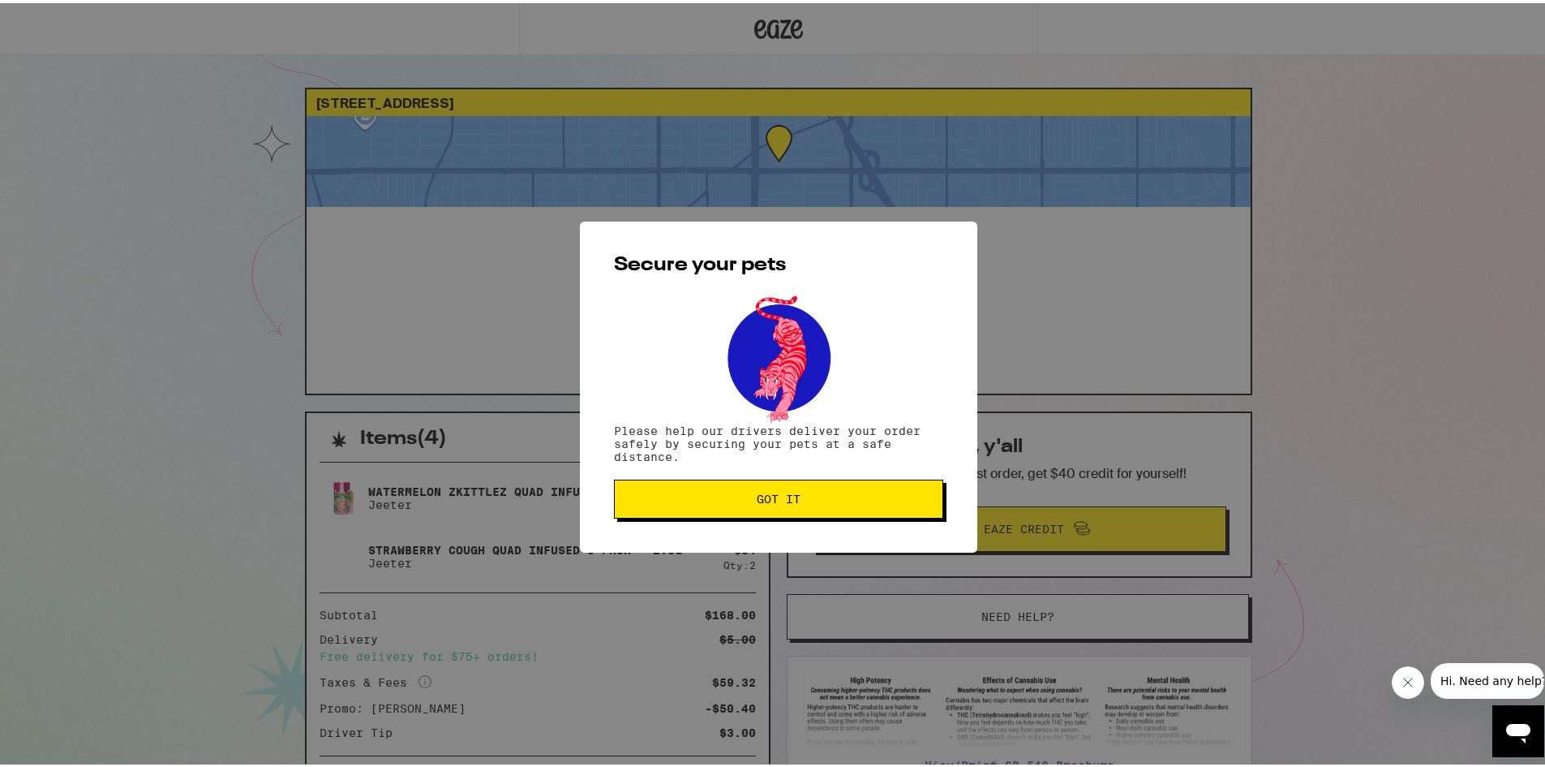
click at [744, 496] on span "Got it" at bounding box center [779, 495] width 302 height 11
